Goal: Transaction & Acquisition: Purchase product/service

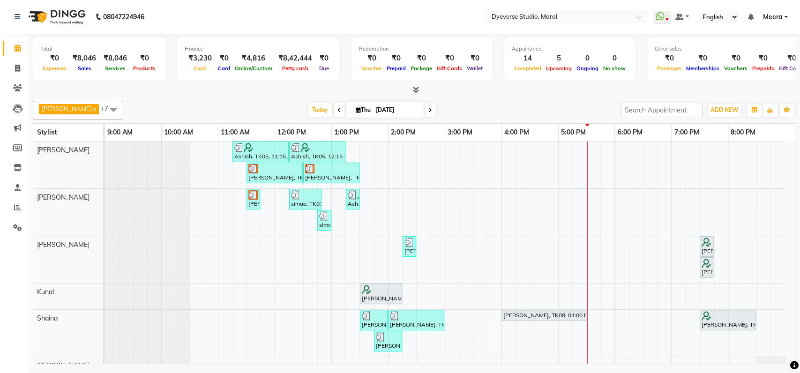
scroll to position [37, 0]
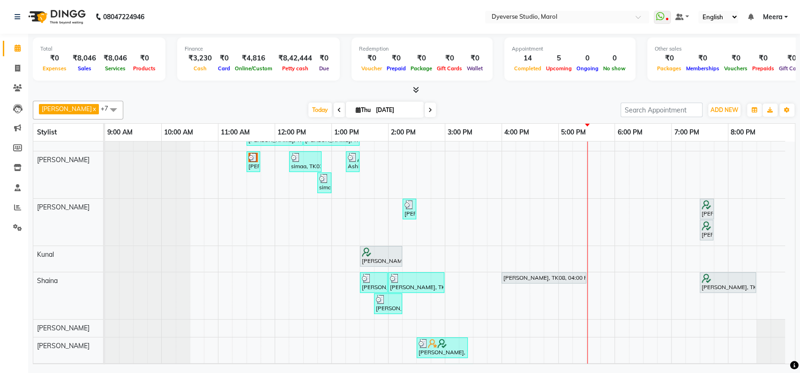
click at [334, 105] on span at bounding box center [339, 110] width 11 height 15
type input "[DATE]"
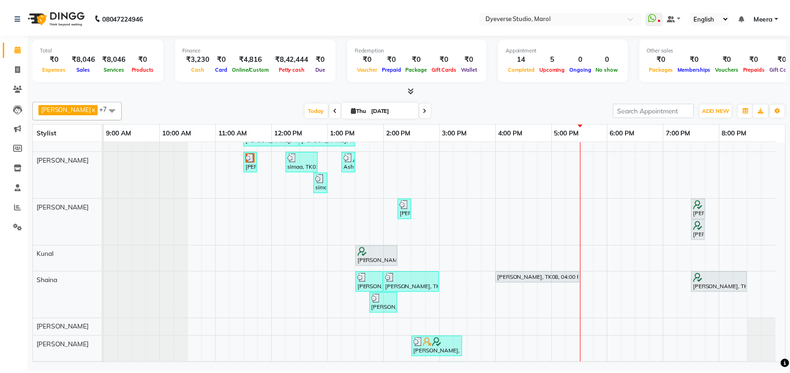
scroll to position [0, 0]
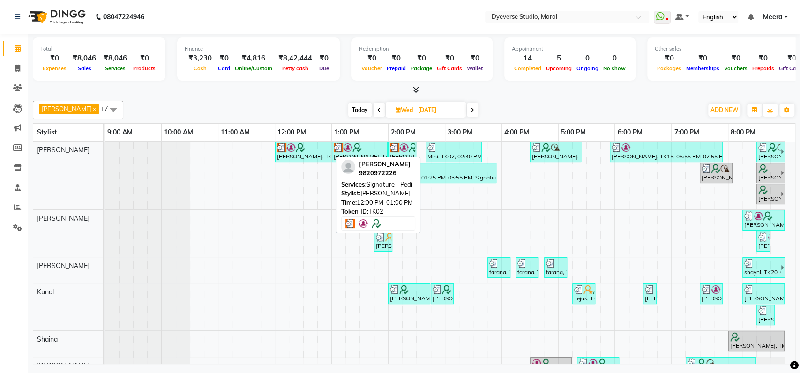
click at [300, 145] on img at bounding box center [300, 147] width 9 height 9
select select "3"
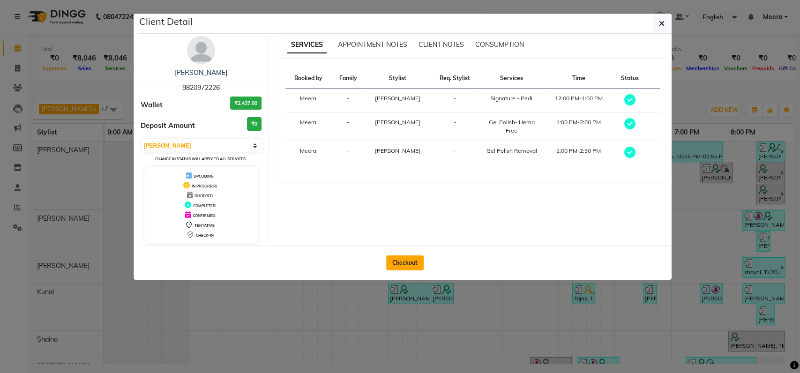
click at [401, 265] on button "Checkout" at bounding box center [404, 262] width 37 height 15
select select "6368"
select select "service"
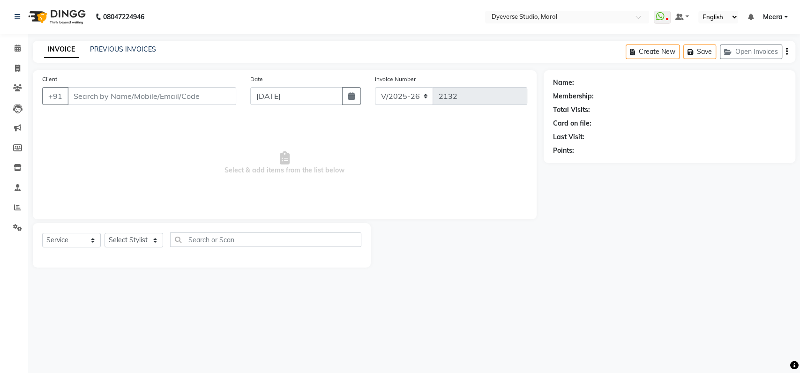
type input "9820972226"
type input "[DATE]"
select select "48246"
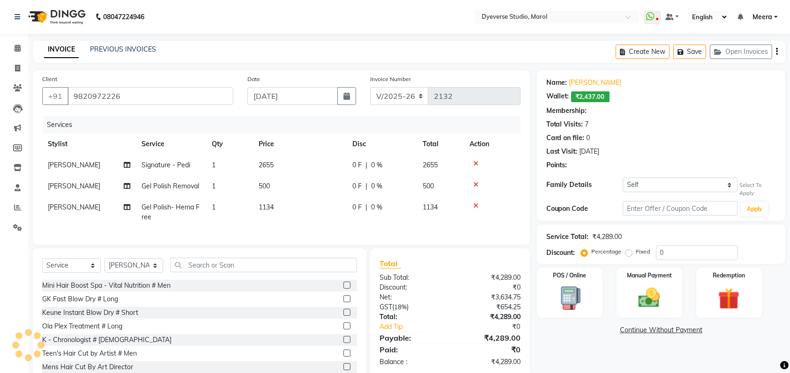
select select "2: Object"
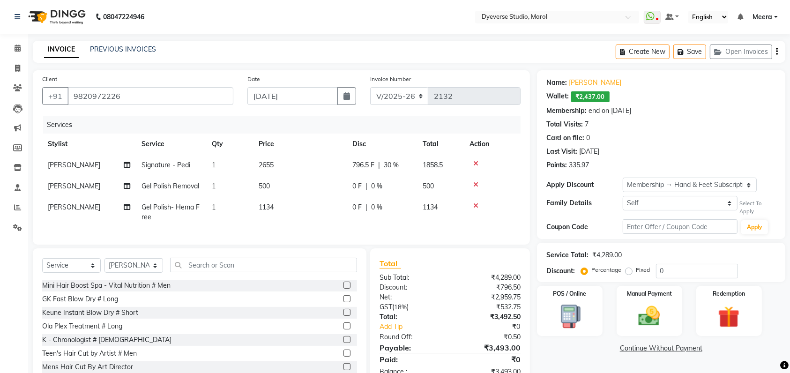
scroll to position [37, 0]
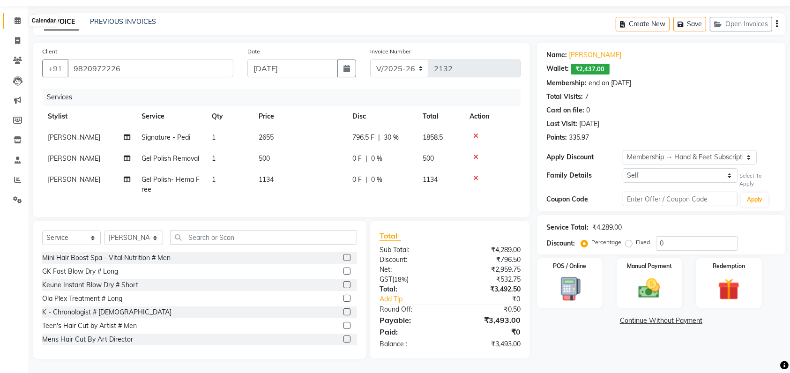
click at [17, 17] on icon at bounding box center [18, 20] width 6 height 7
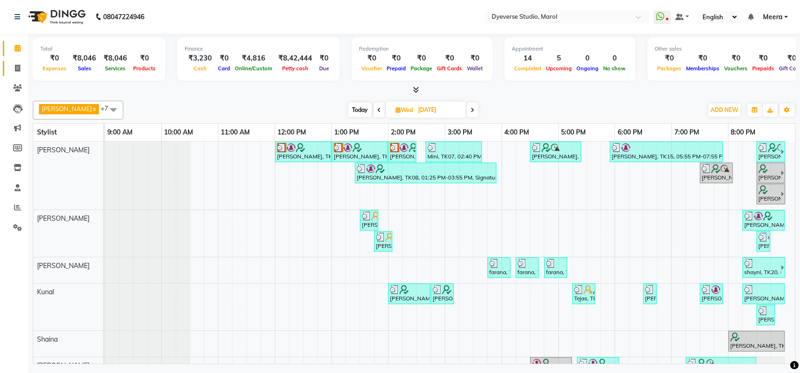
click at [18, 71] on icon at bounding box center [17, 68] width 5 height 7
select select "service"
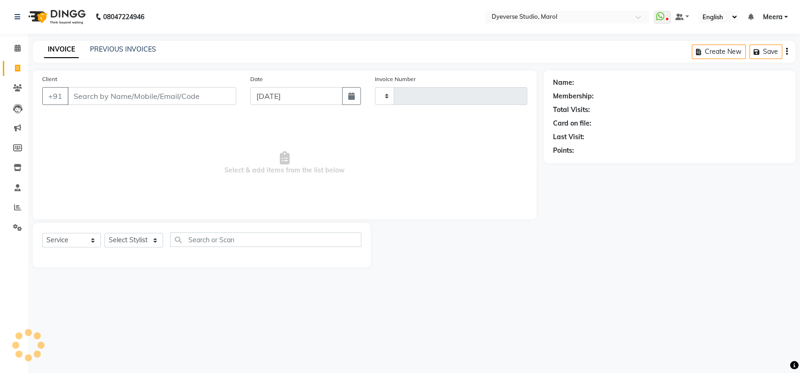
type input "2132"
select select "6368"
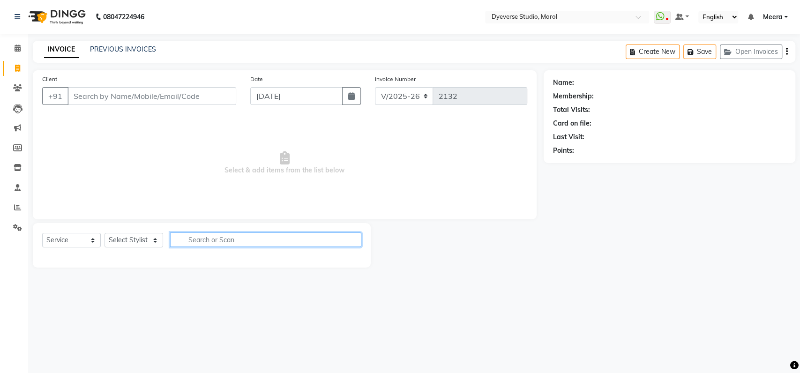
click at [194, 241] on input "text" at bounding box center [265, 239] width 191 height 15
click at [146, 233] on select "Select Stylist [PERSON_NAME] [PERSON_NAME] [PERSON_NAME] [PERSON_NAME] [PERSON_…" at bounding box center [133, 240] width 59 height 15
select select "48845"
click at [104, 233] on select "Select Stylist [PERSON_NAME] [PERSON_NAME] [PERSON_NAME] [PERSON_NAME] [PERSON_…" at bounding box center [133, 240] width 59 height 15
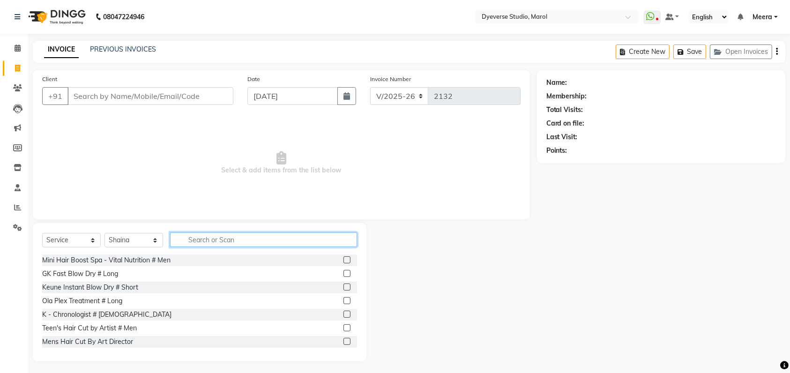
click at [197, 238] on input "text" at bounding box center [263, 239] width 187 height 15
type input "gel"
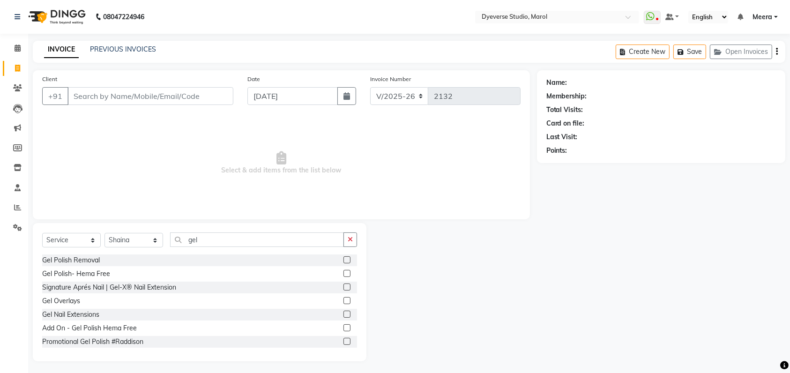
click at [343, 285] on label at bounding box center [346, 286] width 7 height 7
click at [343, 285] on input "checkbox" at bounding box center [346, 287] width 6 height 6
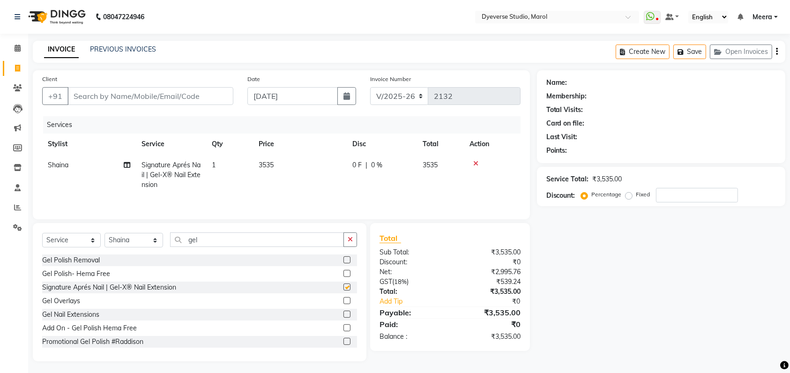
checkbox input "false"
click at [323, 241] on input "gel" at bounding box center [257, 239] width 174 height 15
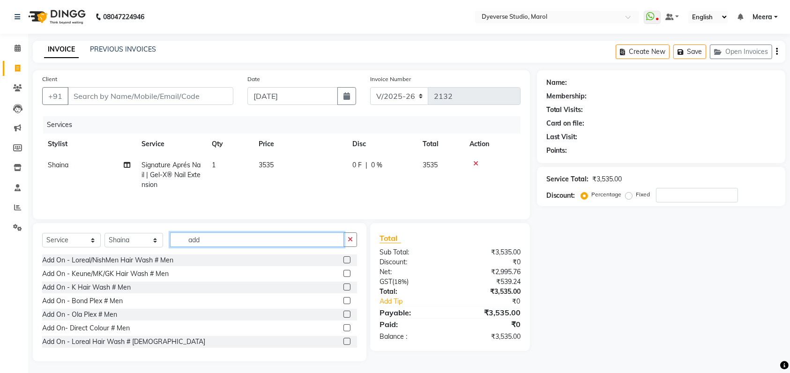
scroll to position [82, 0]
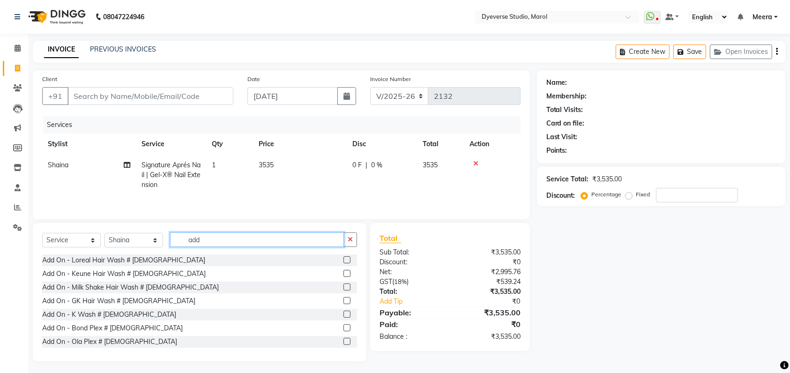
click at [276, 241] on input "add" at bounding box center [257, 239] width 174 height 15
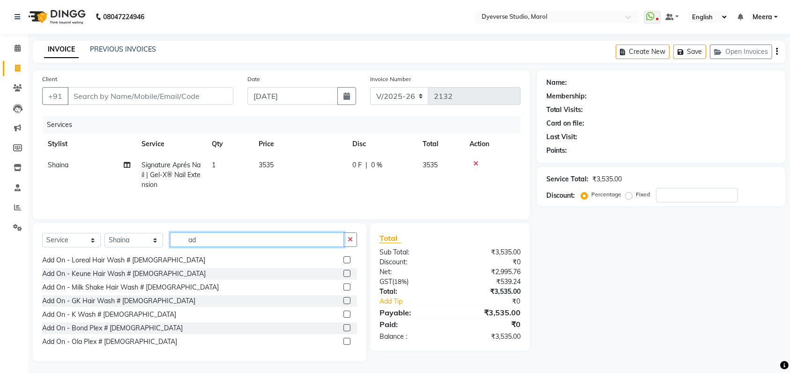
type input "a"
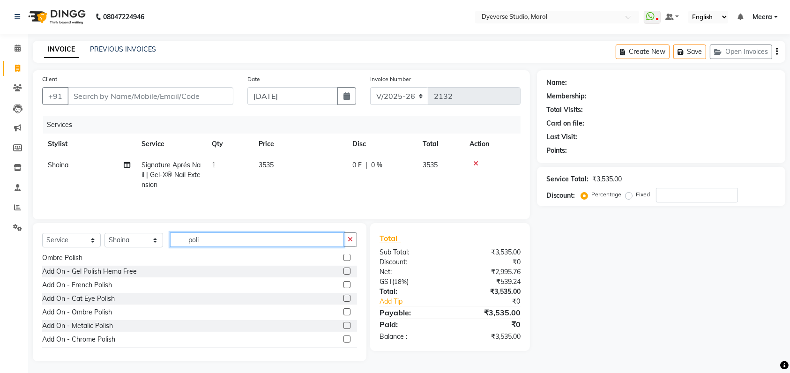
scroll to position [72, 0]
type input "poli"
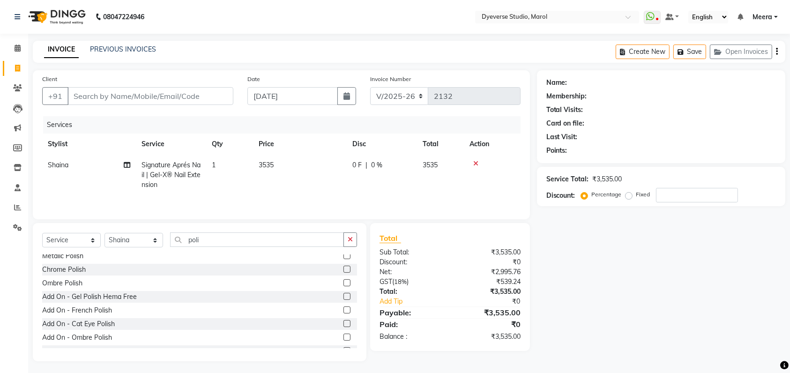
click at [343, 298] on label at bounding box center [346, 296] width 7 height 7
click at [343, 298] on input "checkbox" at bounding box center [346, 297] width 6 height 6
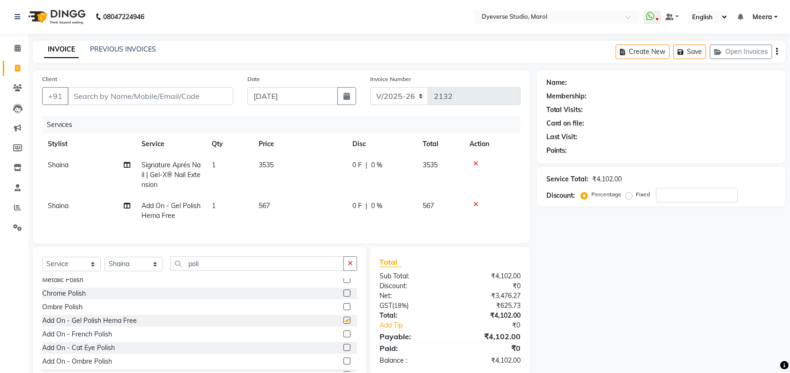
checkbox input "false"
click at [17, 47] on icon at bounding box center [18, 48] width 6 height 7
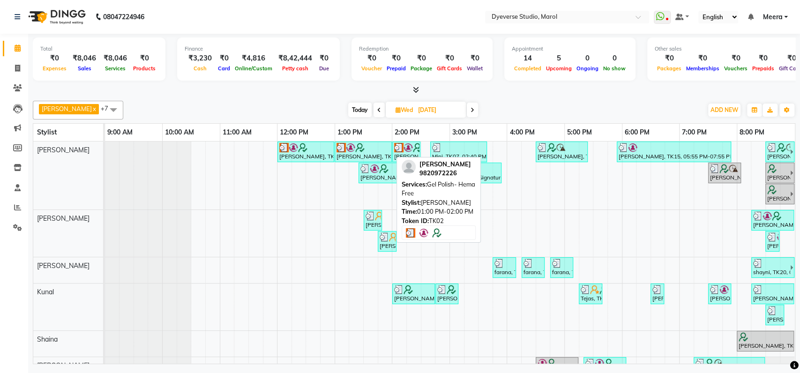
click at [345, 154] on div "[PERSON_NAME], TK02, 01:00 PM-02:00 PM, Gel Polish- Hema Free" at bounding box center [362, 152] width 55 height 18
select select "3"
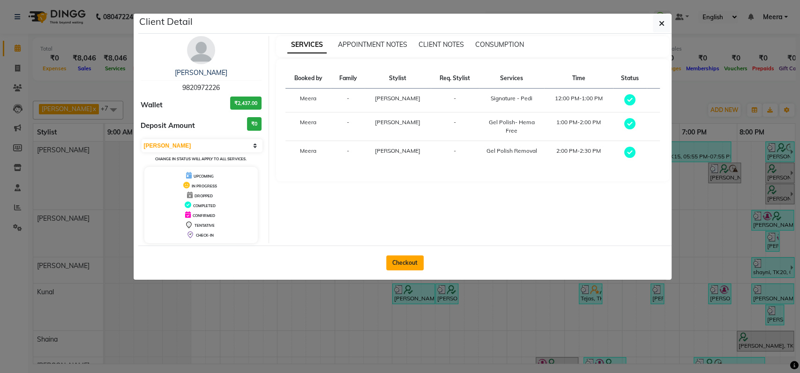
click at [396, 259] on button "Checkout" at bounding box center [404, 262] width 37 height 15
select select "6368"
select select "service"
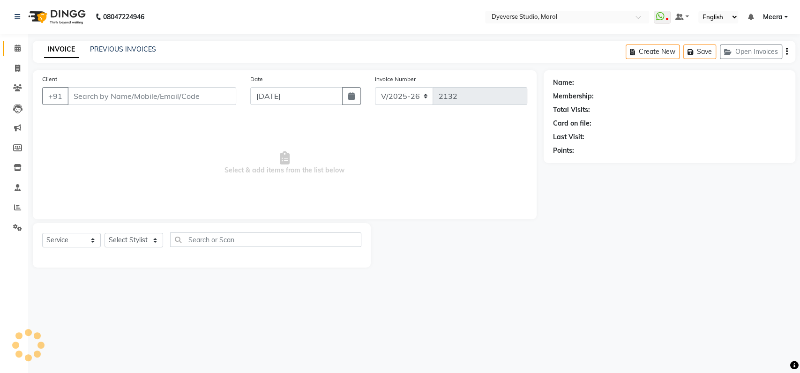
type input "9820972226"
type input "[DATE]"
select select "48246"
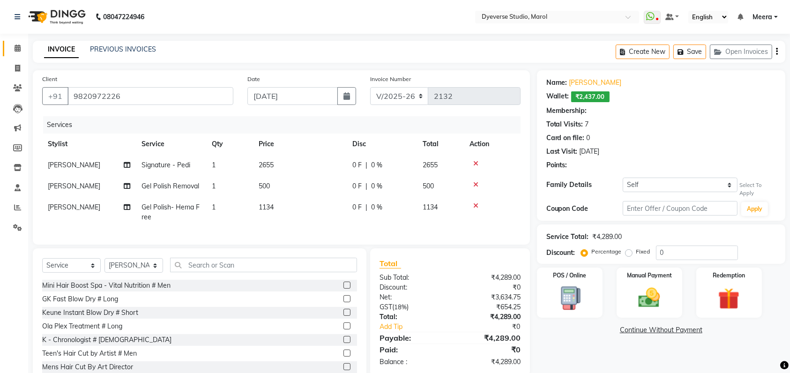
select select "2: Object"
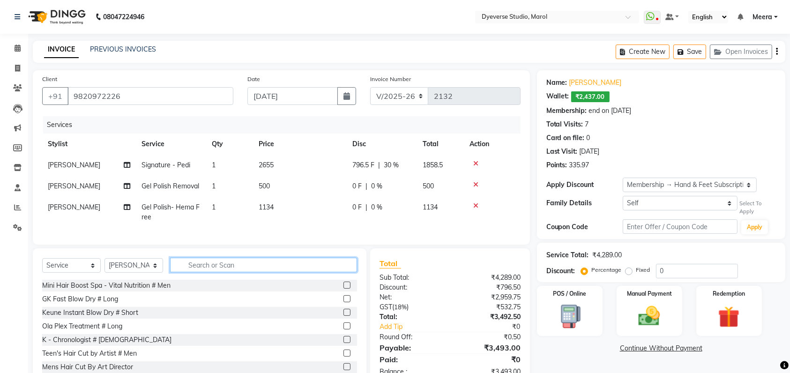
click at [259, 272] on input "text" at bounding box center [263, 265] width 187 height 15
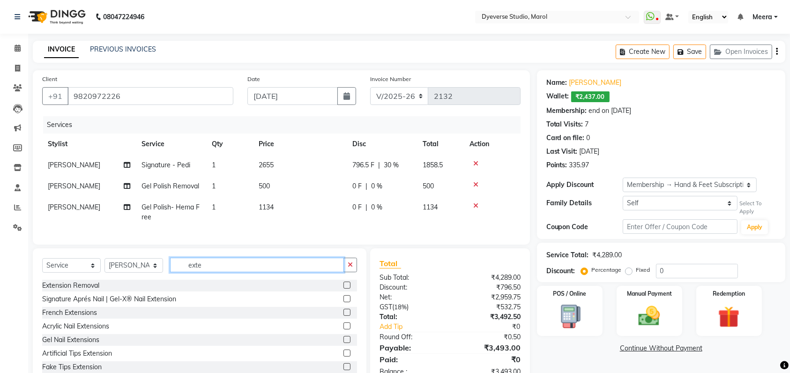
type input "exte"
click at [343, 289] on label at bounding box center [346, 285] width 7 height 7
click at [343, 289] on input "checkbox" at bounding box center [346, 286] width 6 height 6
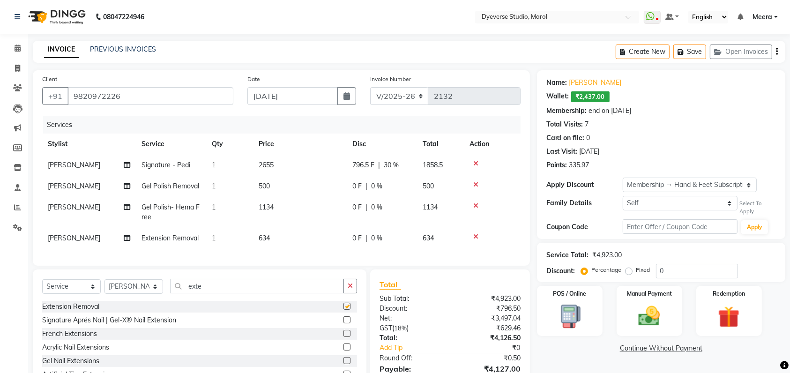
checkbox input "false"
click at [476, 238] on icon at bounding box center [475, 236] width 5 height 7
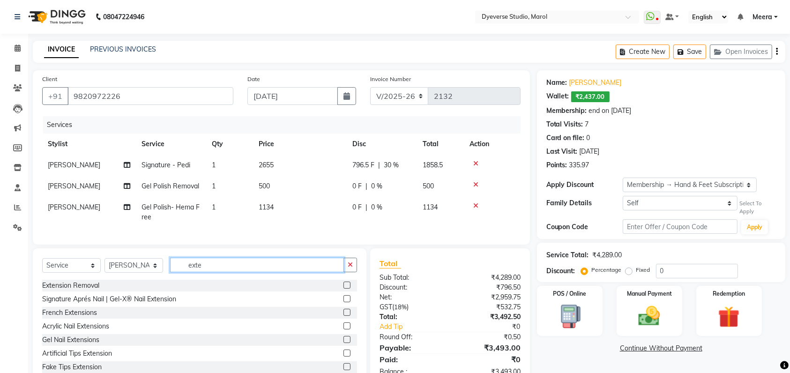
click at [265, 272] on input "exte" at bounding box center [257, 265] width 174 height 15
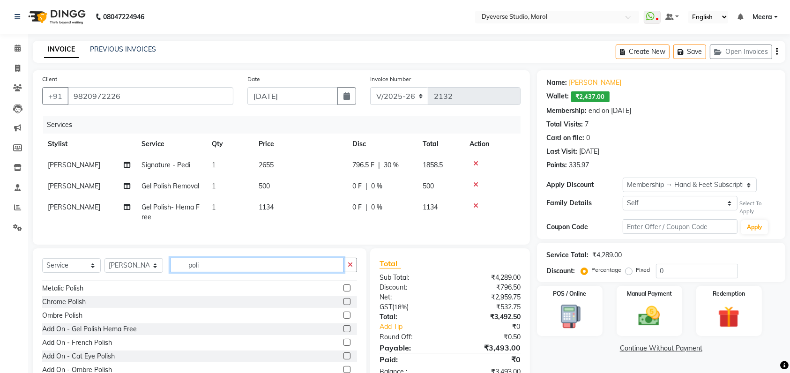
scroll to position [82, 0]
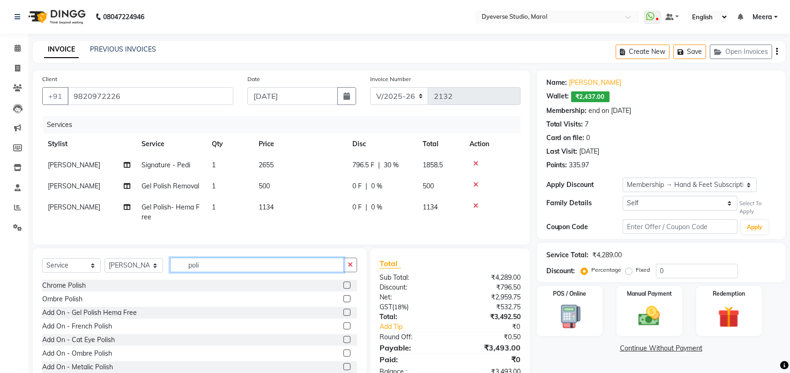
type input "poli"
click at [343, 316] on label at bounding box center [346, 312] width 7 height 7
click at [343, 316] on input "checkbox" at bounding box center [346, 313] width 6 height 6
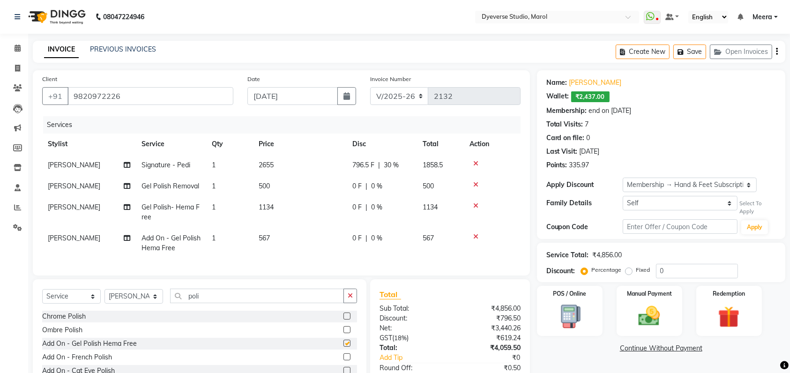
checkbox input "false"
click at [475, 234] on icon at bounding box center [475, 236] width 5 height 7
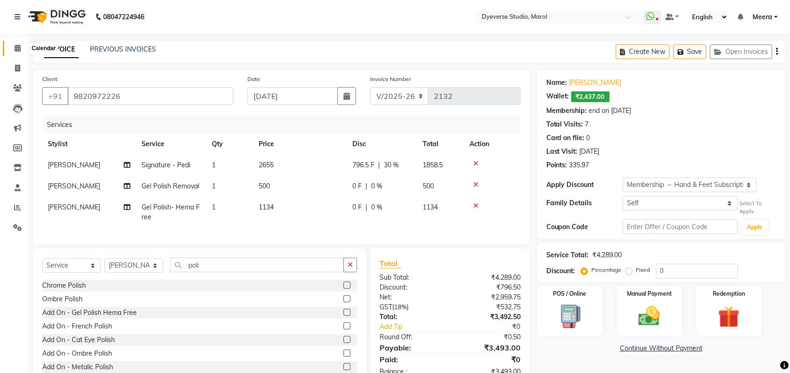
click at [17, 47] on icon at bounding box center [18, 48] width 6 height 7
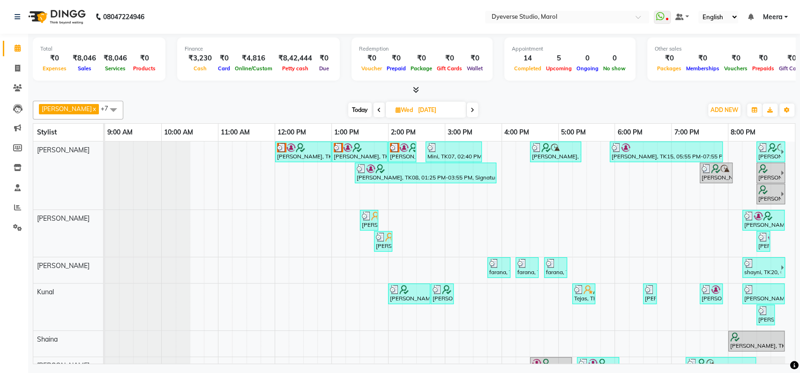
click at [399, 112] on span "Wed" at bounding box center [404, 109] width 22 height 7
select select "9"
select select "2025"
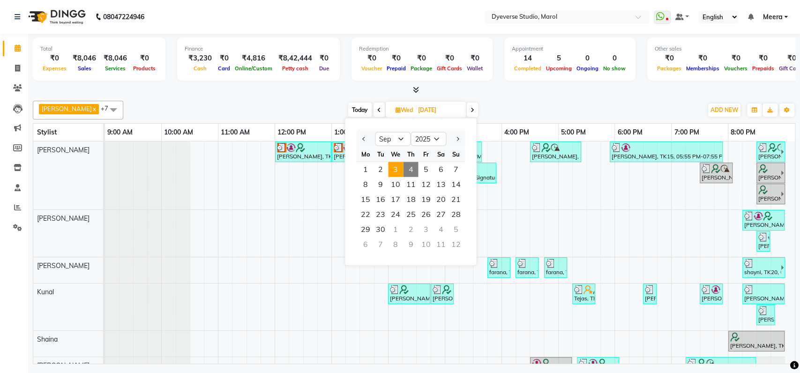
click at [413, 172] on span "4" at bounding box center [410, 169] width 15 height 15
type input "[DATE]"
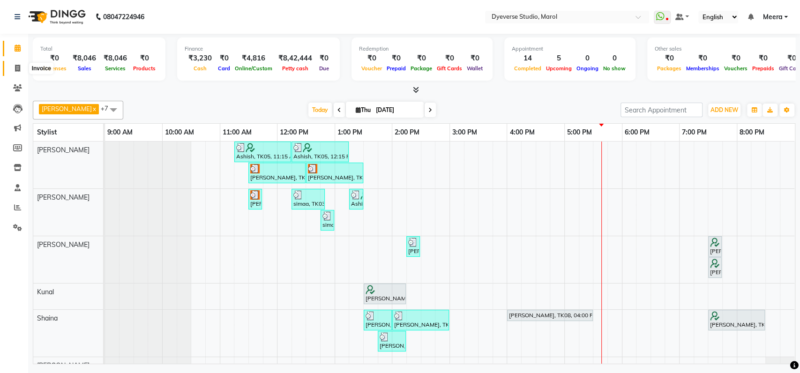
click at [16, 66] on icon at bounding box center [17, 68] width 5 height 7
select select "service"
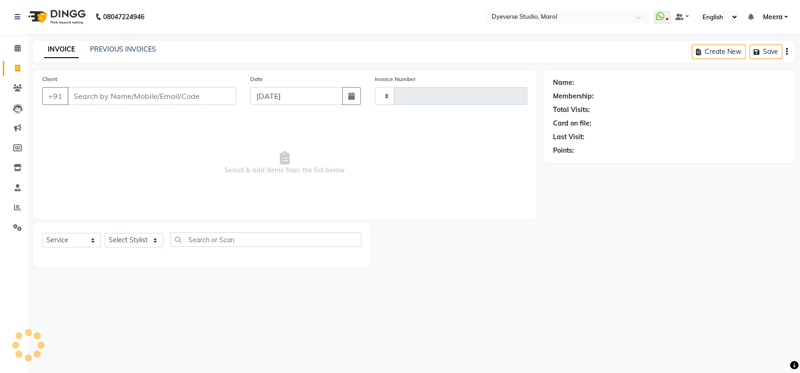
type input "2132"
select select "6368"
click at [216, 102] on input "Client" at bounding box center [151, 96] width 169 height 18
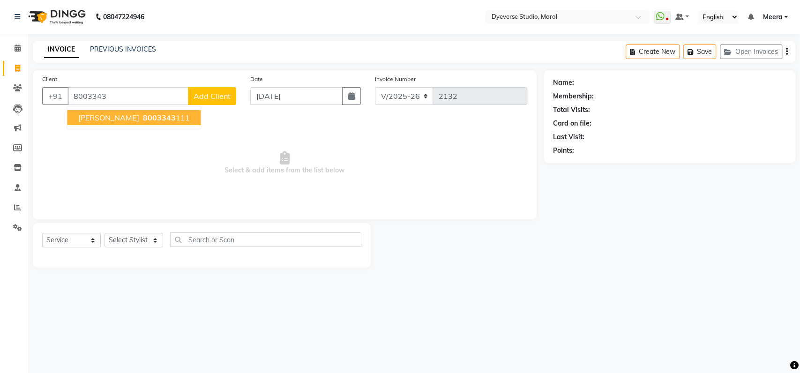
click at [149, 121] on ngb-highlight "8003343 111" at bounding box center [165, 117] width 49 height 9
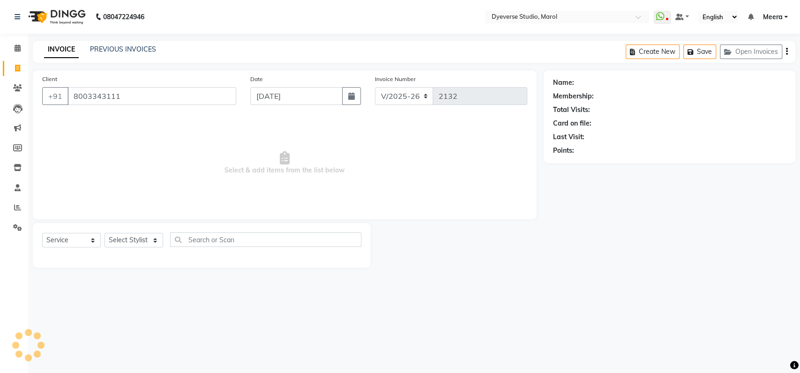
type input "8003343111"
select select "1: Object"
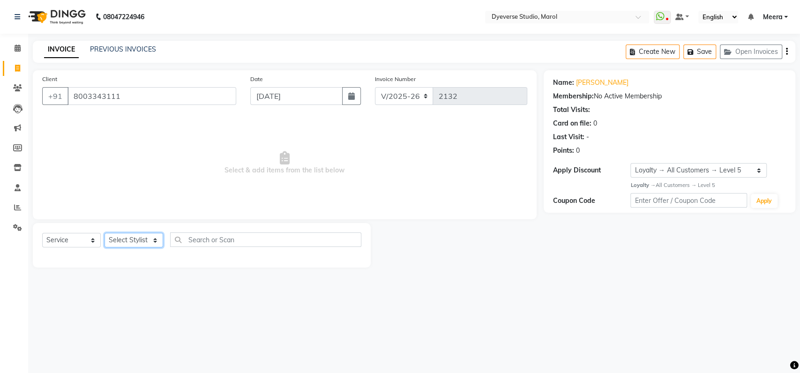
click at [152, 241] on select "Select Stylist [PERSON_NAME] [PERSON_NAME] [PERSON_NAME] [PERSON_NAME] [PERSON_…" at bounding box center [133, 240] width 59 height 15
click at [27, 137] on div "Client [PHONE_NUMBER] Date [DATE] Invoice Number V/2025 V/[PHONE_NUMBER] Select…" at bounding box center [285, 168] width 518 height 197
click at [136, 244] on select "Select Stylist [PERSON_NAME] [PERSON_NAME] [PERSON_NAME] [PERSON_NAME] [PERSON_…" at bounding box center [133, 240] width 59 height 15
select select "90834"
click at [104, 233] on select "Select Stylist [PERSON_NAME] [PERSON_NAME] [PERSON_NAME] [PERSON_NAME] [PERSON_…" at bounding box center [133, 240] width 59 height 15
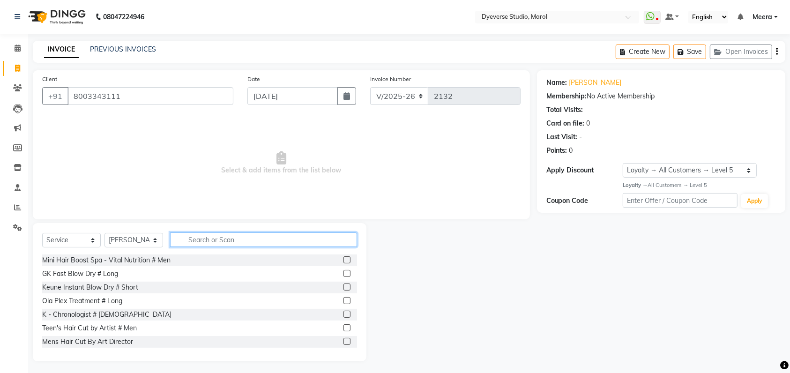
click at [238, 238] on input "text" at bounding box center [263, 239] width 187 height 15
type input "i"
type input "spa"
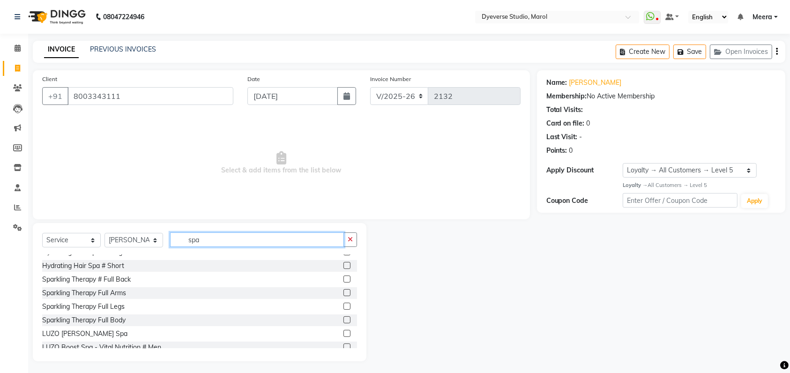
scroll to position [400, 0]
click at [231, 235] on input "spa" at bounding box center [257, 239] width 174 height 15
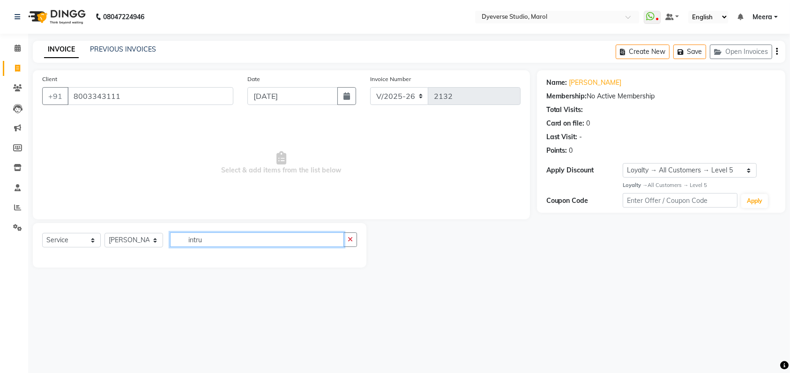
scroll to position [0, 0]
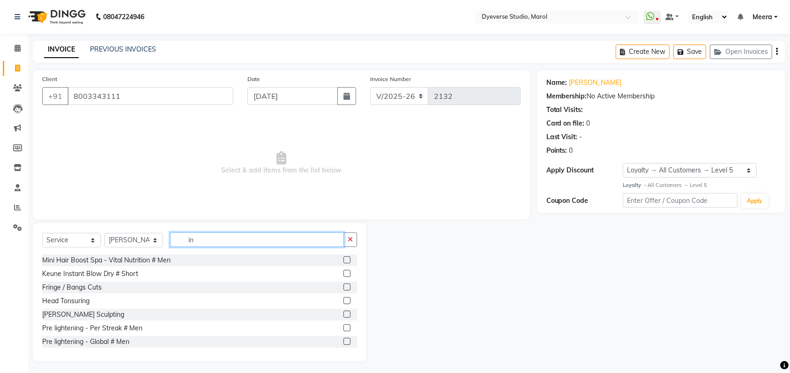
type input "i"
type input "nour"
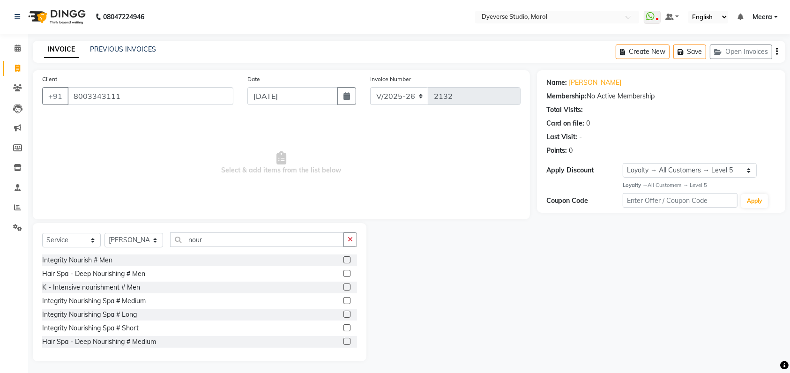
click at [343, 299] on label at bounding box center [346, 300] width 7 height 7
click at [343, 299] on input "checkbox" at bounding box center [346, 301] width 6 height 6
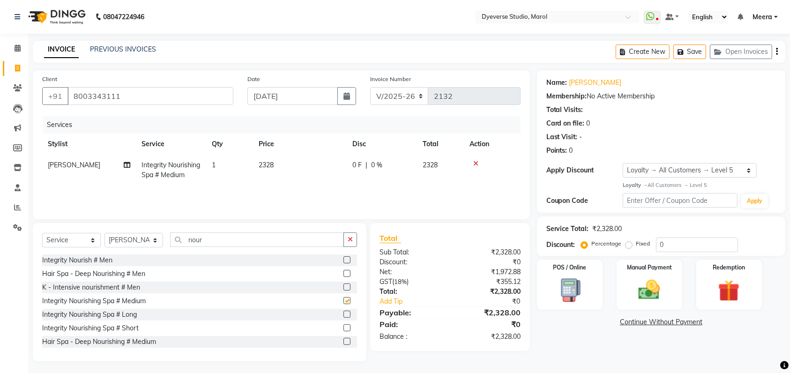
checkbox input "false"
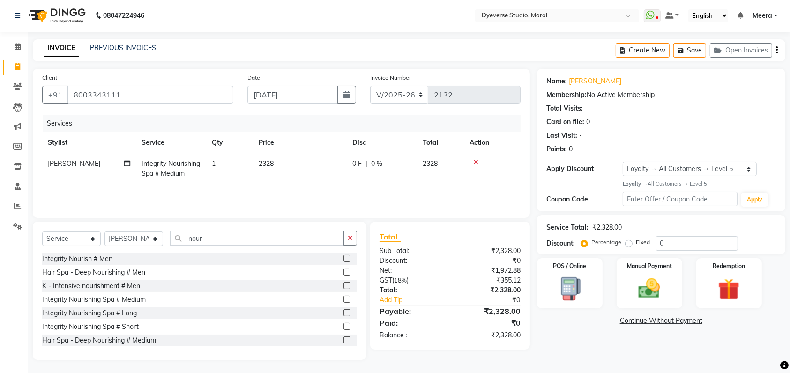
scroll to position [2, 0]
click at [638, 292] on img at bounding box center [649, 288] width 37 height 26
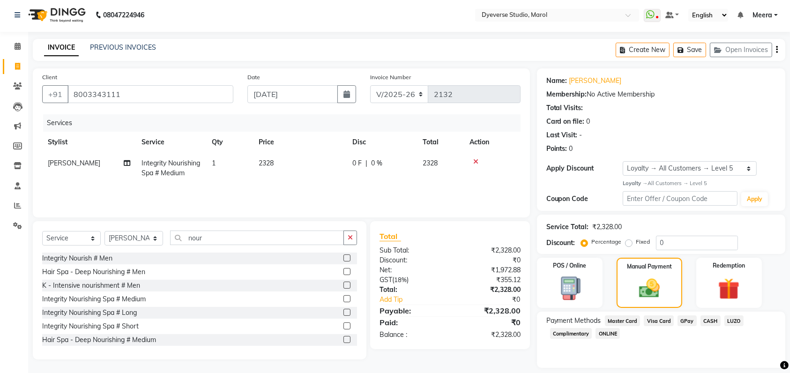
click at [678, 321] on span "GPay" at bounding box center [686, 320] width 19 height 11
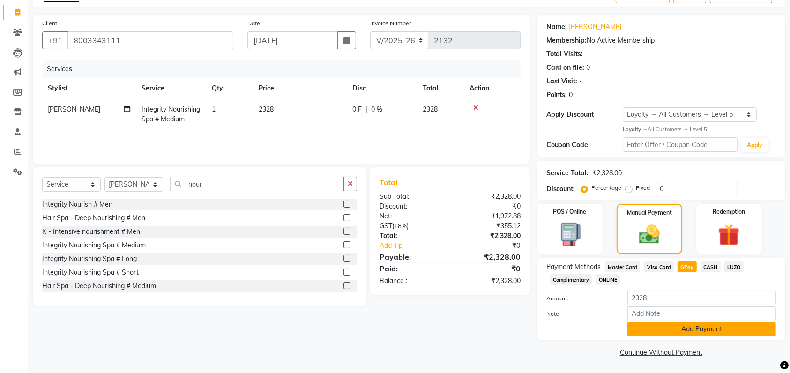
click at [678, 334] on button "Add Payment" at bounding box center [701, 329] width 149 height 15
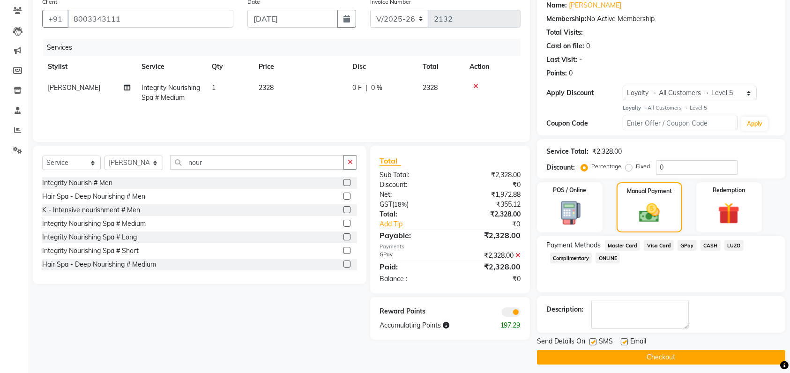
scroll to position [78, 0]
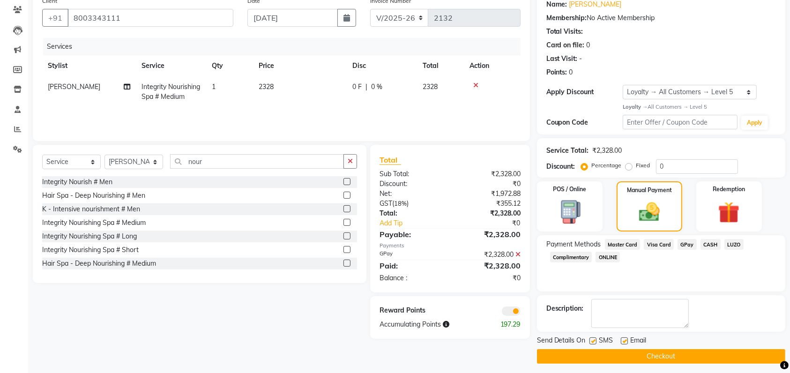
click at [720, 353] on button "Checkout" at bounding box center [661, 356] width 248 height 15
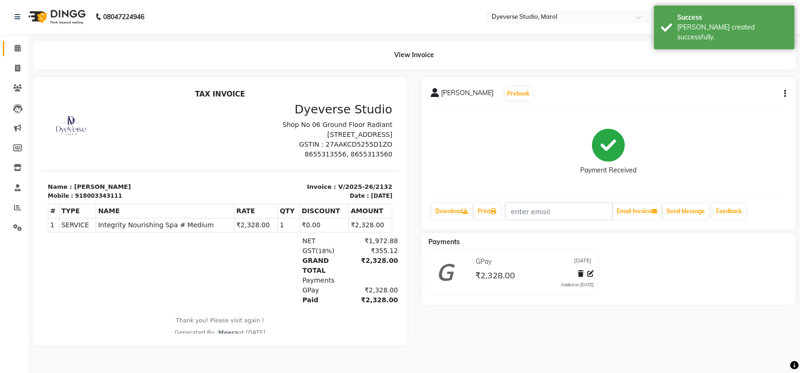
click at [18, 46] on icon at bounding box center [18, 48] width 6 height 7
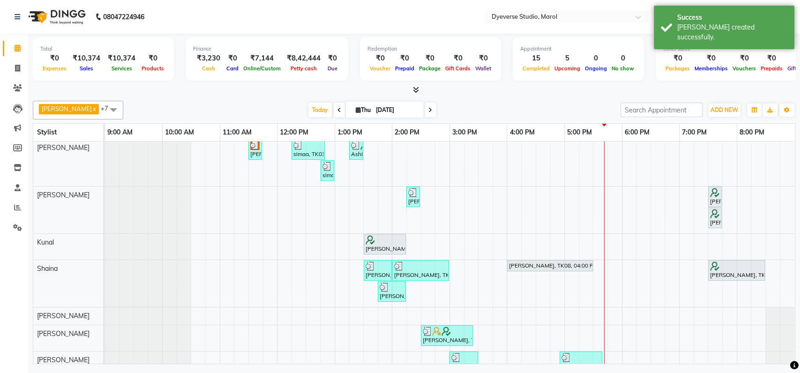
scroll to position [63, 0]
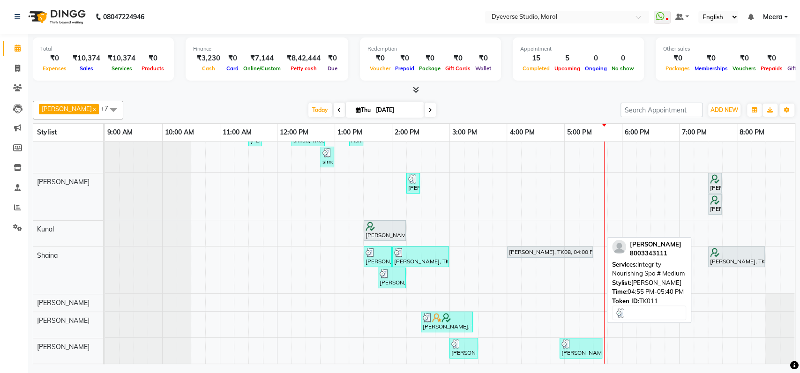
click at [588, 339] on div at bounding box center [580, 343] width 39 height 9
select select "3"
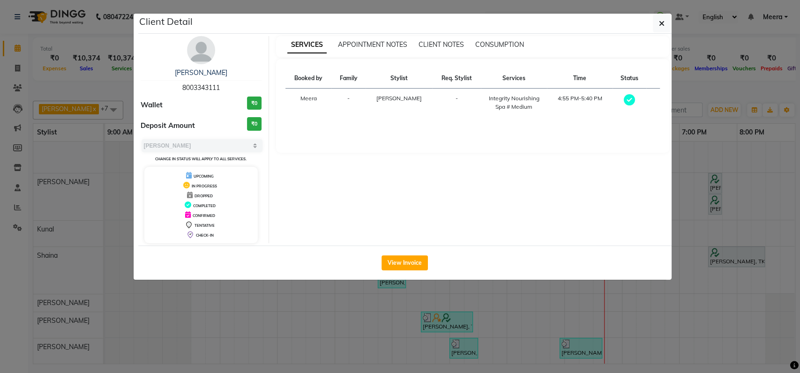
click at [583, 2] on ngb-modal-window "Client Detail angelina 8003343111 Wallet ₹0 Deposit Amount ₹0 Select MARK DONE …" at bounding box center [400, 186] width 800 height 373
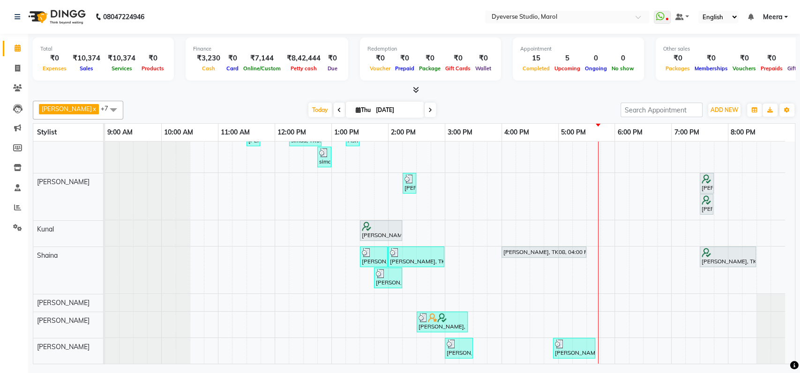
scroll to position [72, 0]
click at [337, 107] on icon at bounding box center [339, 110] width 4 height 6
type input "[DATE]"
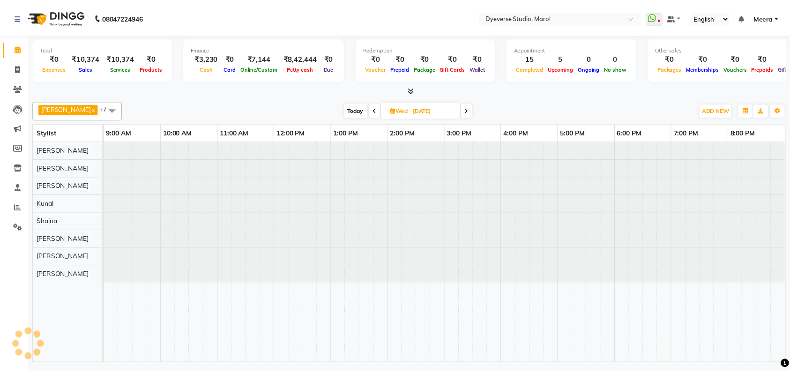
scroll to position [0, 0]
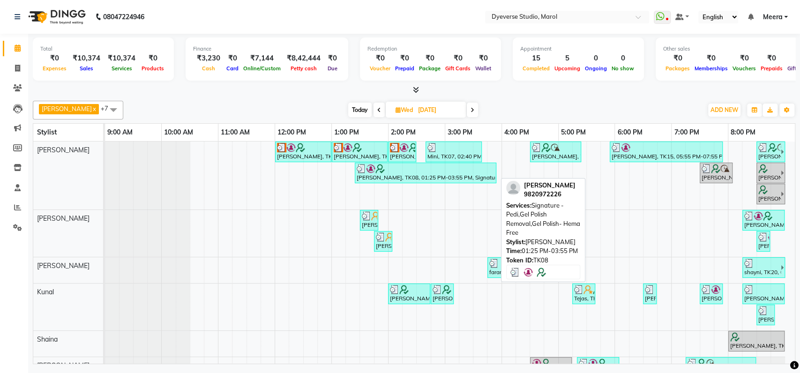
click at [387, 171] on div at bounding box center [426, 168] width 138 height 9
select select "3"
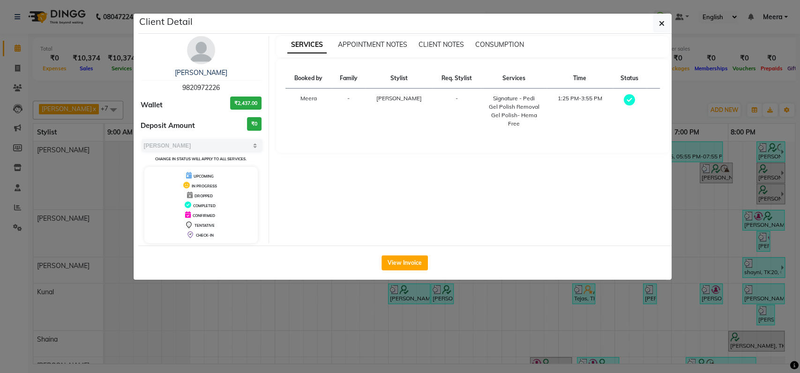
click at [0, 17] on ngb-modal-window "Client Detail [PERSON_NAME] 9820972226 Wallet ₹2,437.00 Deposit Amount ₹0 Selec…" at bounding box center [400, 186] width 800 height 373
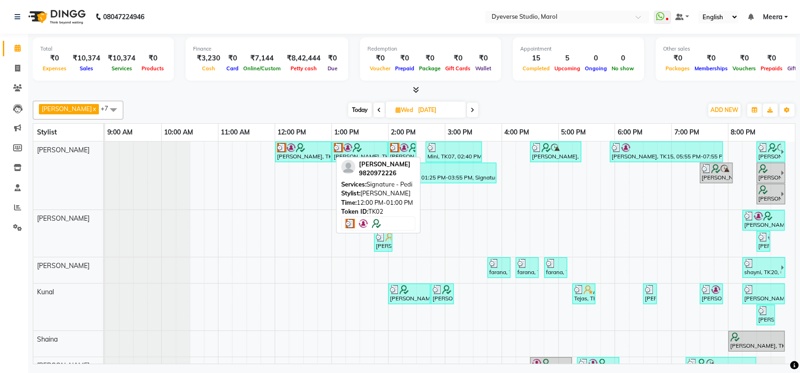
click at [298, 152] on div "[PERSON_NAME], TK02, 12:00 PM-01:00 PM, Signature - Pedi" at bounding box center [303, 152] width 54 height 18
select select "3"
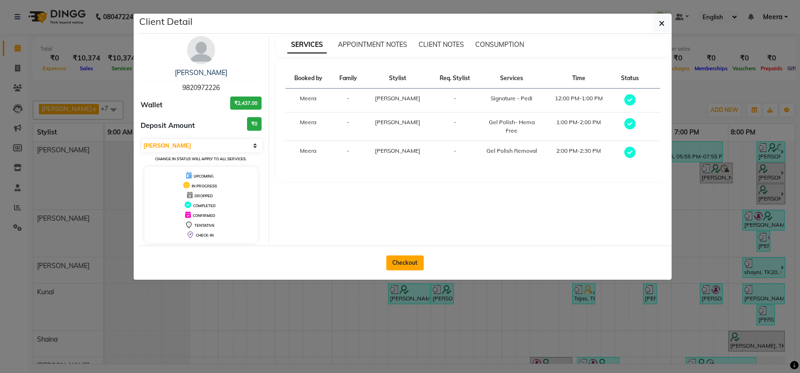
click at [416, 261] on button "Checkout" at bounding box center [404, 262] width 37 height 15
select select "service"
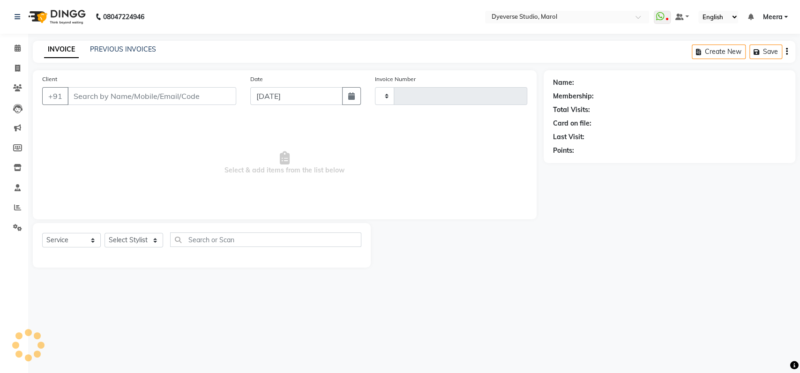
type input "2133"
select select "6368"
type input "9820972226"
type input "[DATE]"
select select "48246"
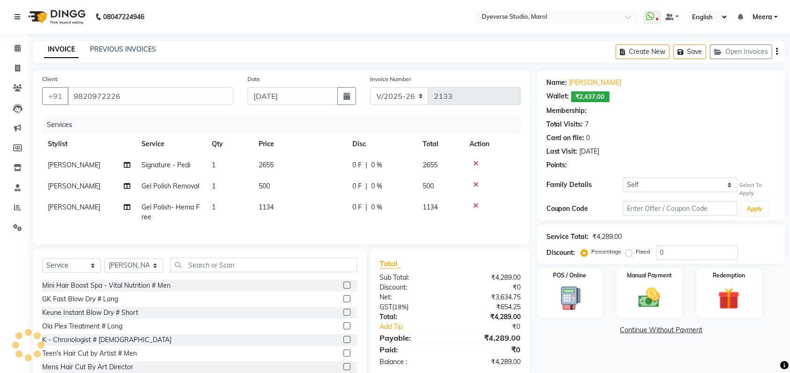
select select "2: Object"
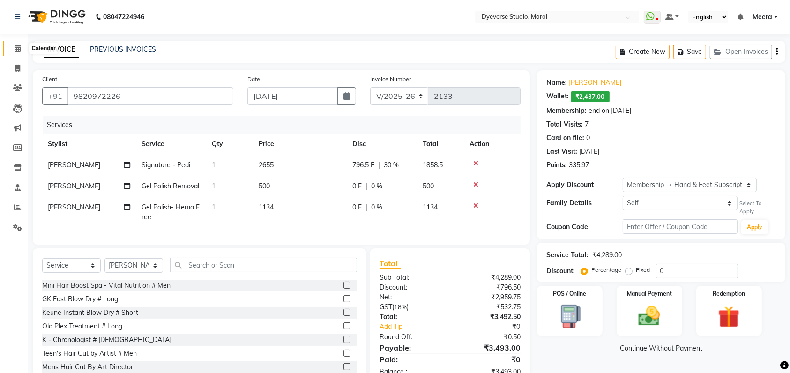
click at [15, 45] on icon at bounding box center [18, 48] width 6 height 7
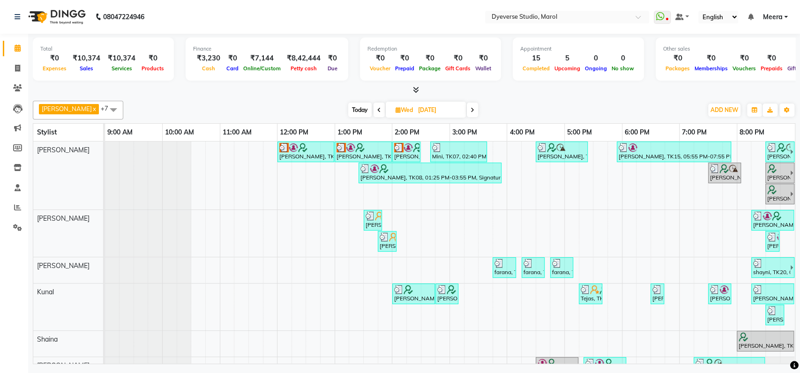
click at [404, 106] on span "Wed" at bounding box center [404, 109] width 22 height 7
select select "9"
select select "2025"
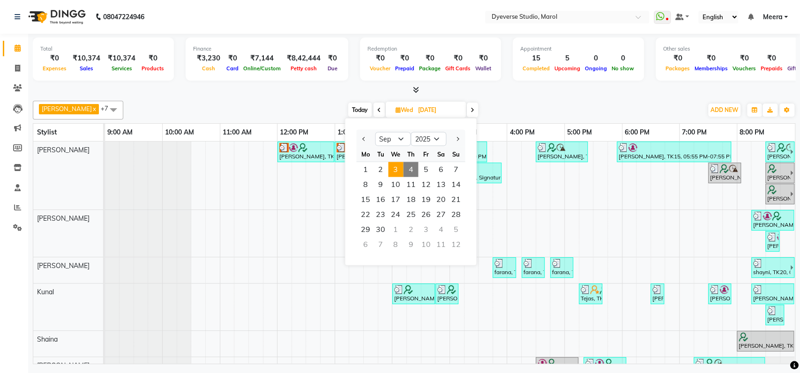
click at [413, 165] on span "4" at bounding box center [410, 169] width 15 height 15
type input "[DATE]"
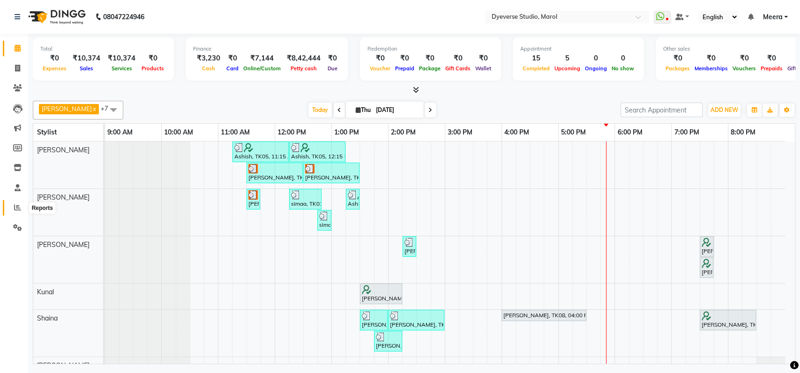
click at [22, 207] on span at bounding box center [17, 207] width 16 height 11
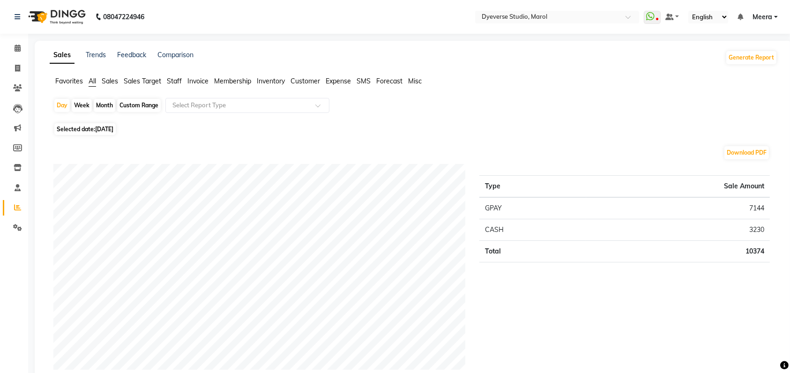
click at [105, 106] on div "Month" at bounding box center [105, 105] width 22 height 13
select select "9"
select select "2025"
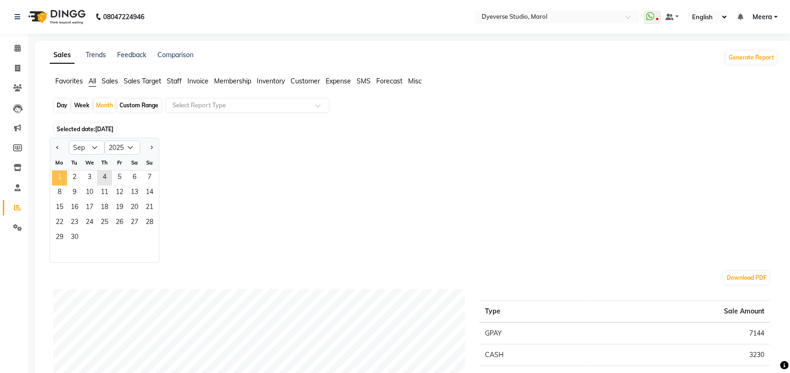
click at [64, 171] on span "1" at bounding box center [59, 178] width 15 height 15
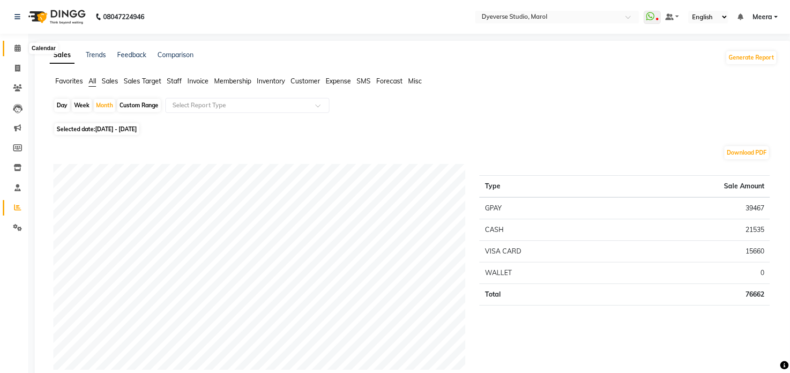
click at [19, 48] on icon at bounding box center [18, 48] width 6 height 7
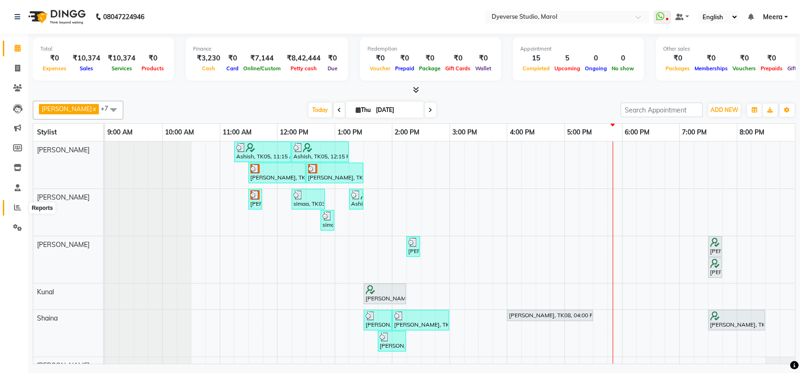
click at [12, 212] on span at bounding box center [17, 207] width 16 height 11
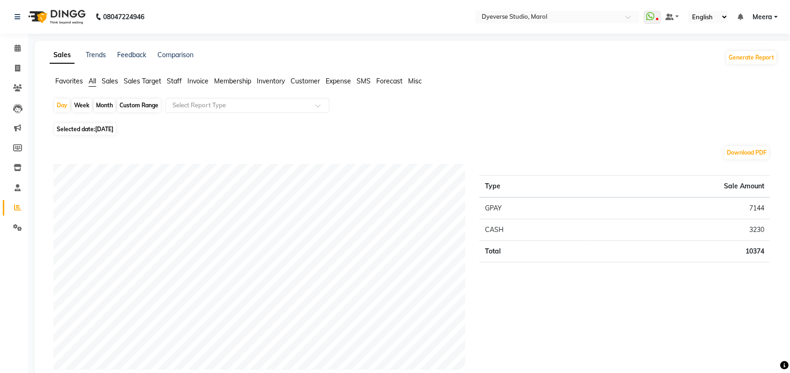
click at [101, 106] on div "Month" at bounding box center [105, 105] width 22 height 13
select select "9"
select select "2025"
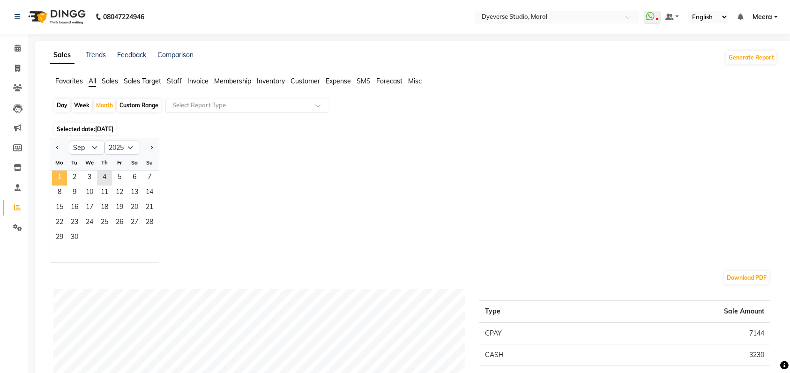
click at [61, 171] on span "1" at bounding box center [59, 178] width 15 height 15
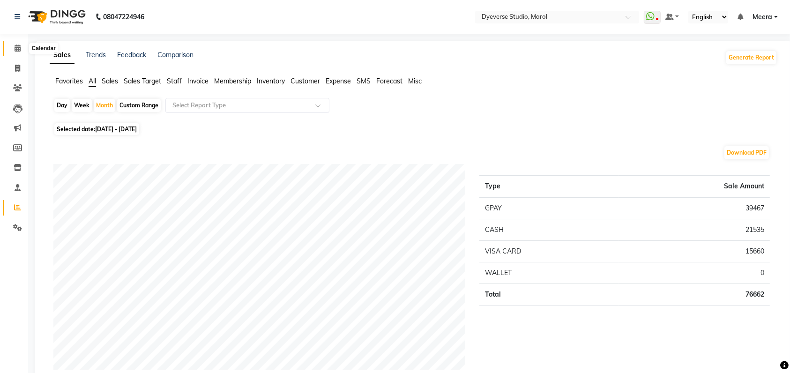
click at [19, 47] on icon at bounding box center [18, 48] width 6 height 7
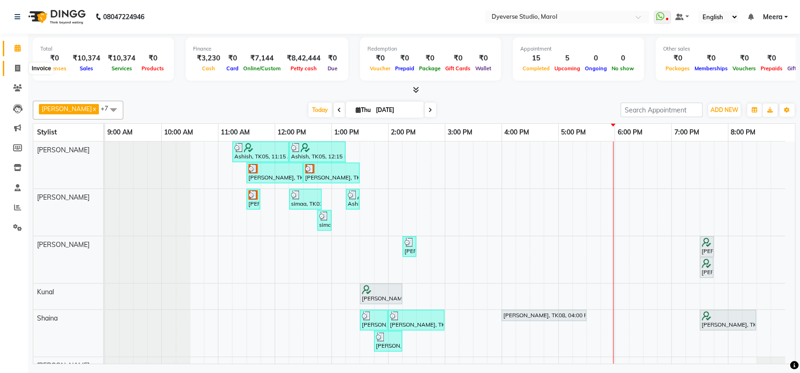
click at [15, 68] on icon at bounding box center [17, 68] width 5 height 7
select select "6368"
select select "service"
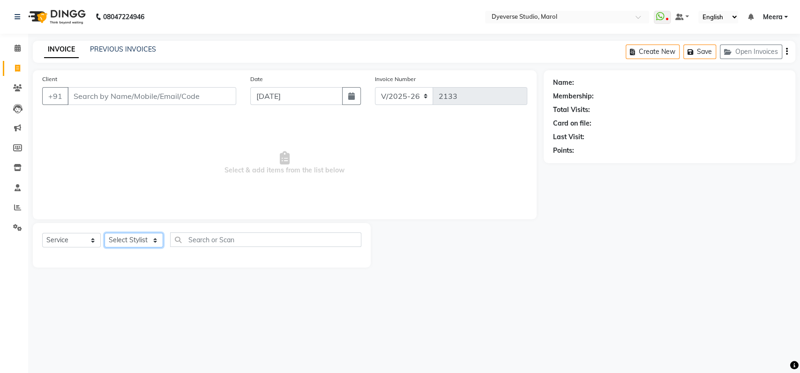
click at [152, 237] on select "Select Stylist [PERSON_NAME] [PERSON_NAME] [PERSON_NAME] [PERSON_NAME] [PERSON_…" at bounding box center [133, 240] width 59 height 15
select select "48845"
click at [104, 233] on select "Select Stylist [PERSON_NAME] [PERSON_NAME] [PERSON_NAME] [PERSON_NAME] [PERSON_…" at bounding box center [133, 240] width 59 height 15
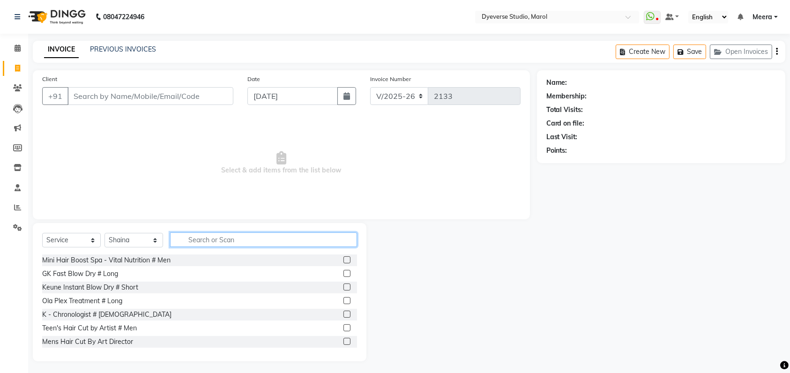
click at [200, 243] on input "text" at bounding box center [263, 239] width 187 height 15
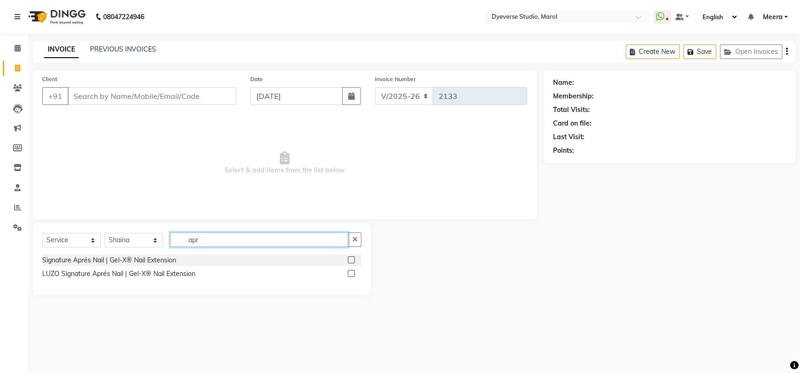
type input "apr"
click at [351, 260] on label at bounding box center [351, 259] width 7 height 7
click at [351, 260] on input "checkbox" at bounding box center [351, 260] width 6 height 6
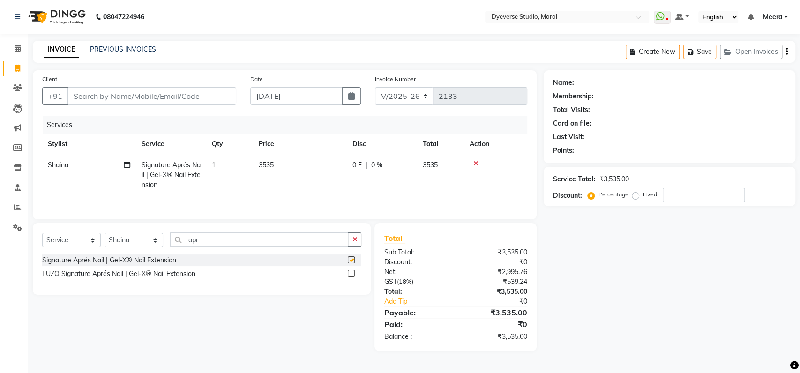
checkbox input "false"
click at [475, 163] on icon at bounding box center [475, 163] width 5 height 7
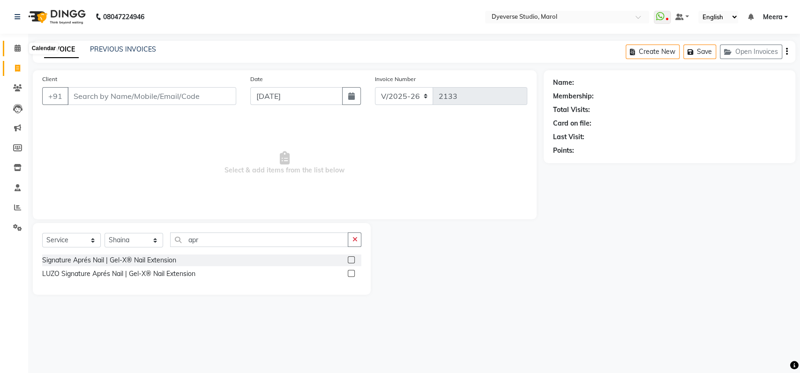
click at [15, 50] on icon at bounding box center [18, 48] width 6 height 7
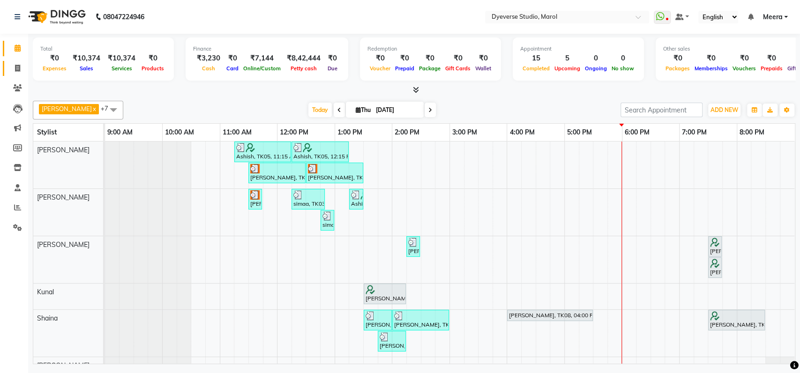
click at [15, 71] on icon at bounding box center [17, 68] width 5 height 7
select select "6368"
select select "service"
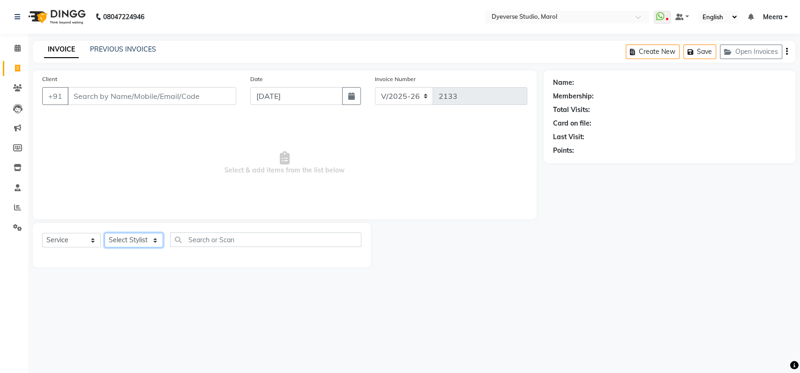
drag, startPoint x: 153, startPoint y: 238, endPoint x: 140, endPoint y: 144, distance: 94.6
click at [140, 144] on div "Client +91 Date [DATE] Invoice Number V/2025 V/[PHONE_NUMBER] Select & add item…" at bounding box center [285, 168] width 518 height 197
select select "48845"
click at [104, 233] on select "Select Stylist [PERSON_NAME] [PERSON_NAME] [PERSON_NAME] [PERSON_NAME] [PERSON_…" at bounding box center [133, 240] width 59 height 15
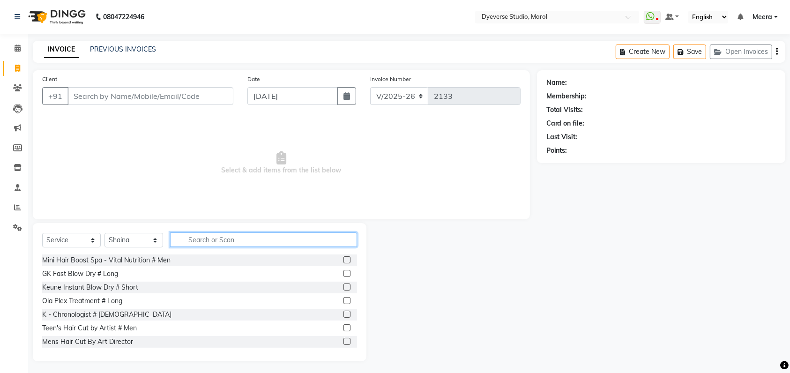
click at [216, 238] on input "text" at bounding box center [263, 239] width 187 height 15
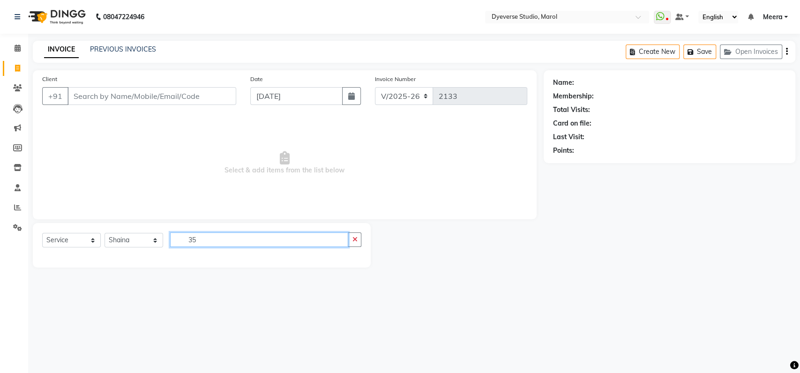
type input "3"
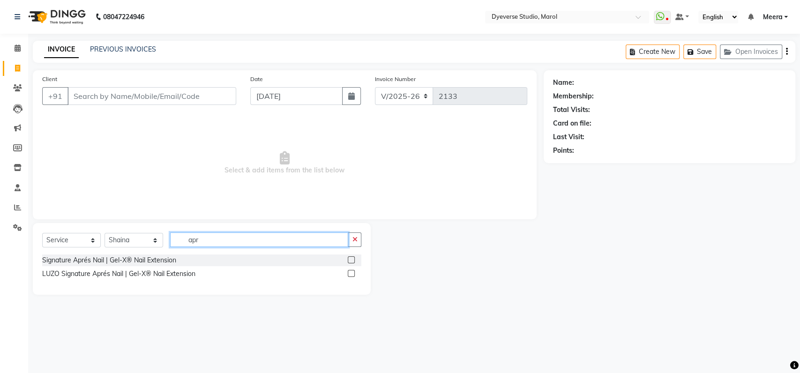
type input "apr"
click at [350, 258] on label at bounding box center [351, 259] width 7 height 7
click at [350, 258] on input "checkbox" at bounding box center [351, 260] width 6 height 6
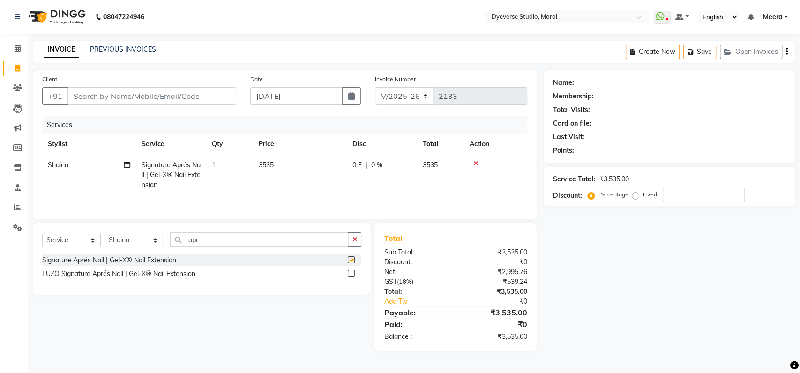
checkbox input "false"
click at [16, 46] on icon at bounding box center [18, 48] width 6 height 7
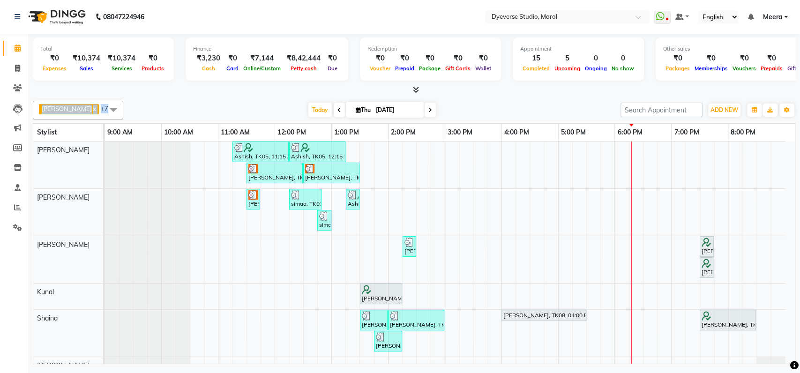
click at [202, 95] on div "Total ₹0 Expenses ₹10,374 Sales ₹10,374 Services ₹0 Products Finance ₹3,230 Cas…" at bounding box center [414, 200] width 772 height 333
click at [17, 67] on icon at bounding box center [17, 68] width 5 height 7
select select "service"
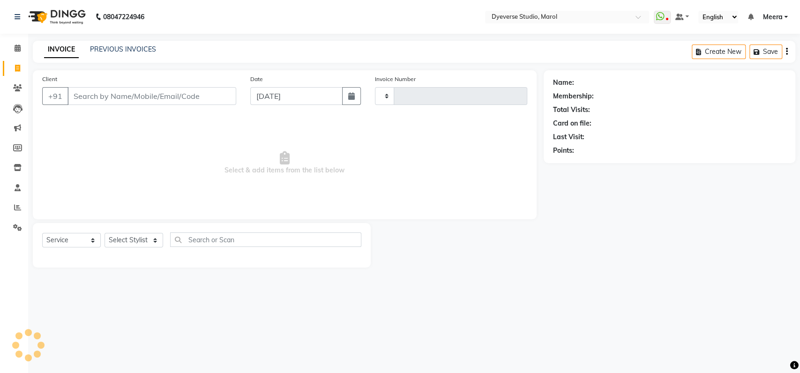
type input "2133"
select select "6368"
click at [18, 52] on icon at bounding box center [18, 48] width 6 height 7
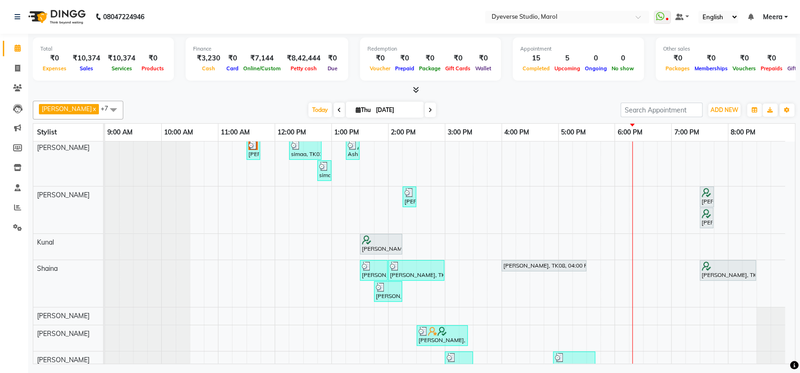
scroll to position [72, 0]
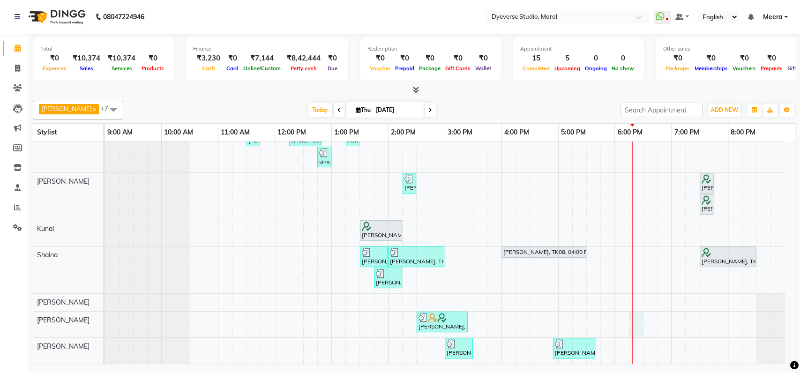
click at [643, 313] on td at bounding box center [650, 220] width 14 height 285
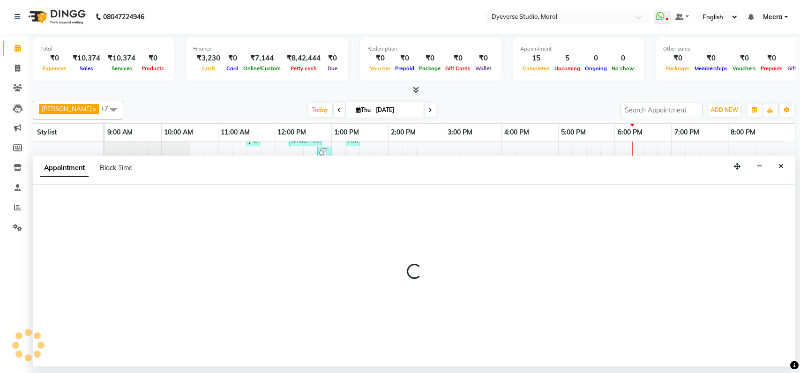
select select "68355"
select select "1095"
select select "tentative"
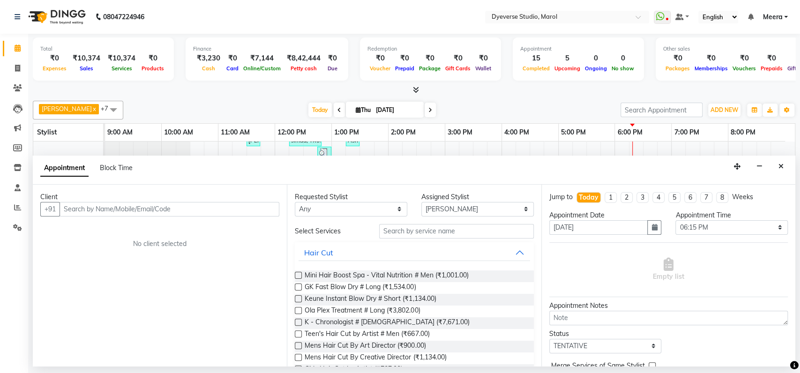
click at [147, 202] on input "text" at bounding box center [170, 209] width 220 height 15
click at [82, 208] on input "7993361616" at bounding box center [150, 209] width 181 height 15
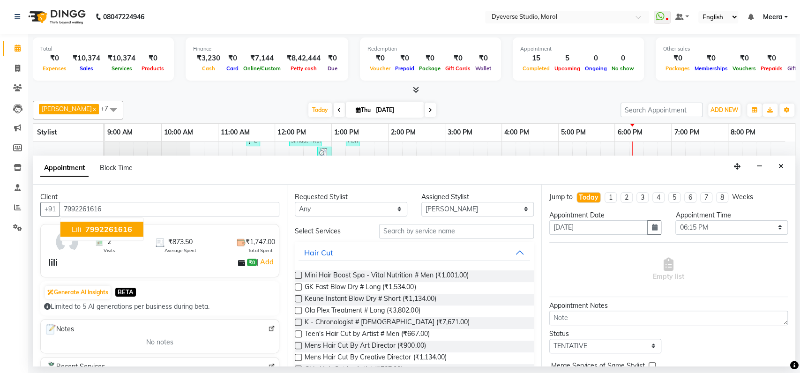
click at [108, 233] on span "7992261616" at bounding box center [108, 228] width 47 height 9
type input "7992261616"
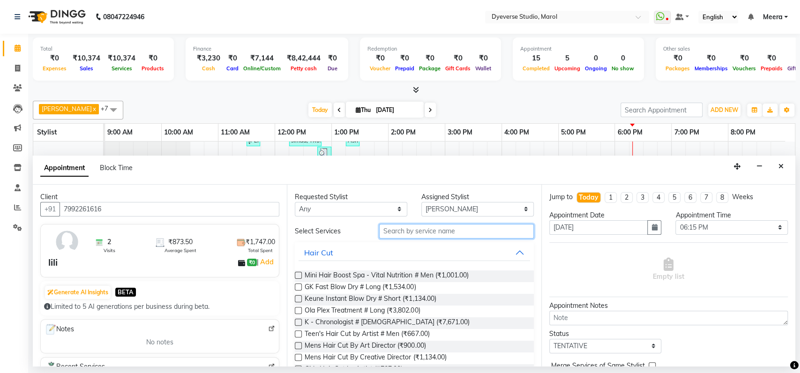
click at [454, 228] on input "text" at bounding box center [456, 231] width 155 height 15
type input "hair cut"
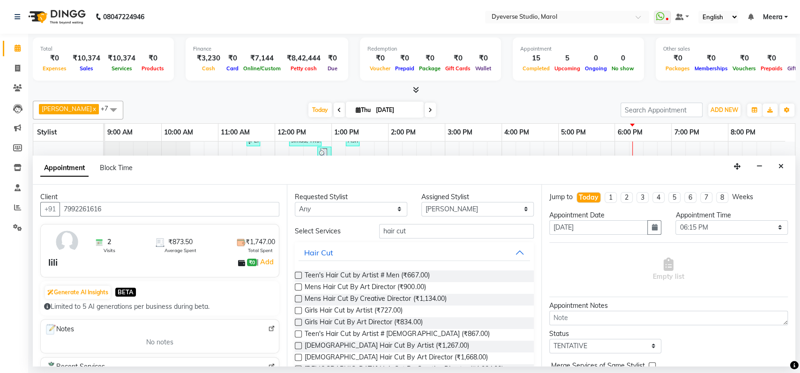
click at [298, 344] on label at bounding box center [298, 345] width 7 height 7
click at [298, 344] on input "checkbox" at bounding box center [298, 346] width 6 height 6
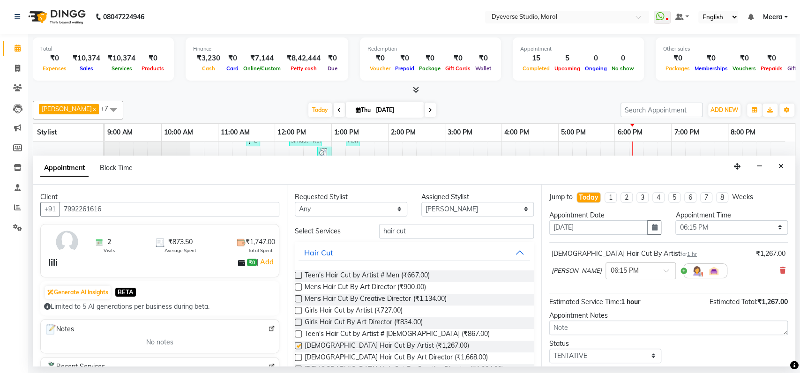
checkbox input "false"
click at [425, 227] on input "hair cut" at bounding box center [456, 231] width 155 height 15
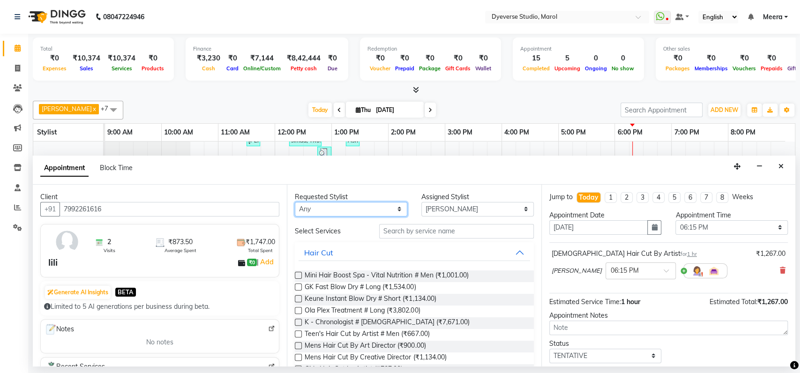
click at [390, 202] on select "Any [PERSON_NAME] [PERSON_NAME] Kunal [PERSON_NAME] [PERSON_NAME] [PERSON_NAME]…" at bounding box center [351, 209] width 112 height 15
click at [454, 202] on select "Select [PERSON_NAME] [PERSON_NAME] Kunal [PERSON_NAME] [PERSON_NAME] [PERSON_NA…" at bounding box center [477, 209] width 112 height 15
select select "48247"
click at [421, 202] on select "Select [PERSON_NAME] [PERSON_NAME] Kunal [PERSON_NAME] [PERSON_NAME] [PERSON_NA…" at bounding box center [477, 209] width 112 height 15
click at [402, 231] on input "text" at bounding box center [456, 231] width 155 height 15
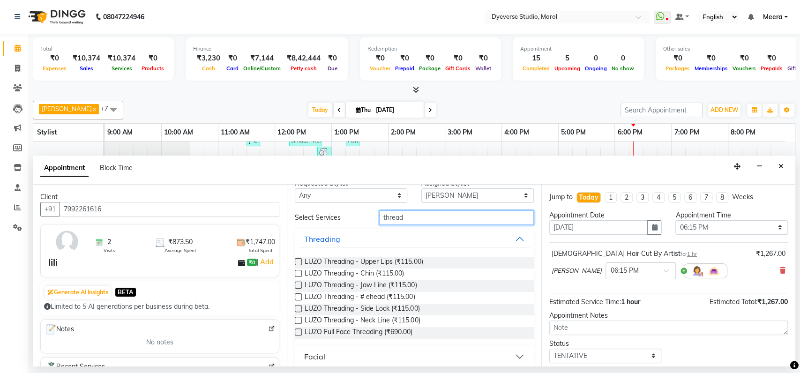
scroll to position [21, 0]
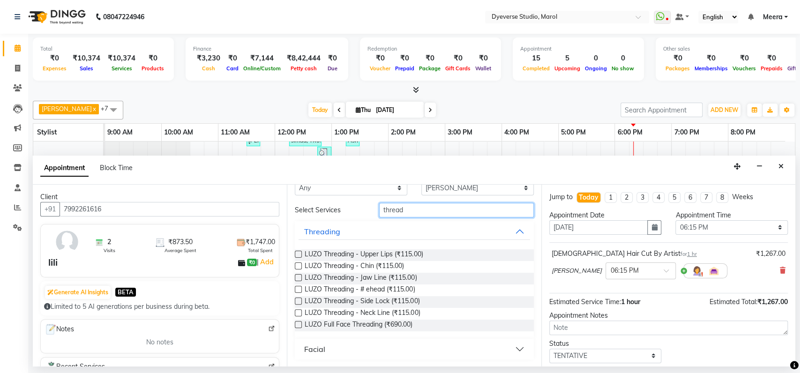
type input "thread"
click at [510, 348] on button "Facial" at bounding box center [413, 349] width 231 height 17
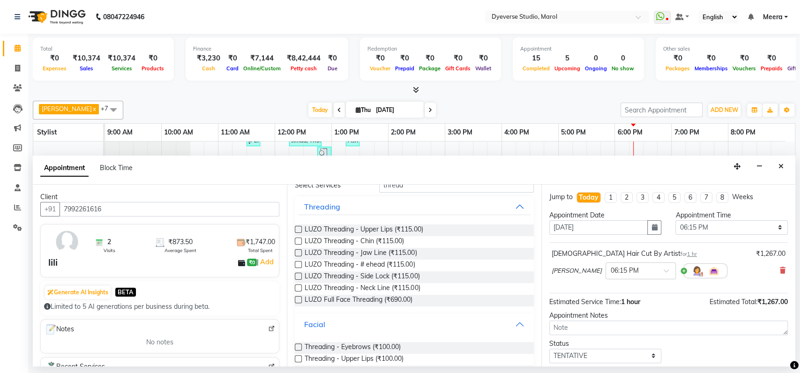
scroll to position [71, 0]
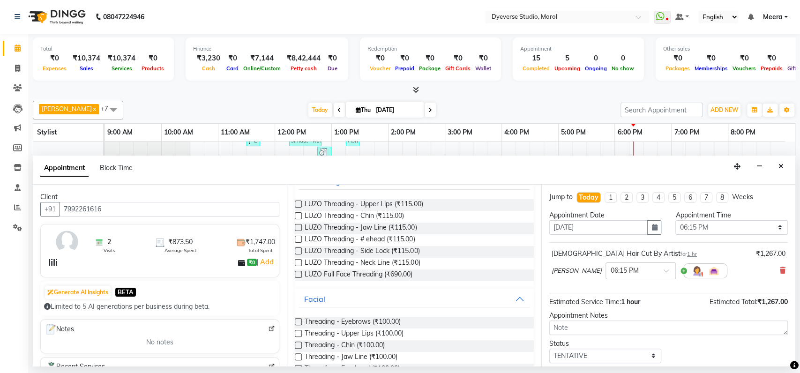
click at [297, 319] on label at bounding box center [298, 321] width 7 height 7
click at [297, 320] on input "checkbox" at bounding box center [298, 323] width 6 height 6
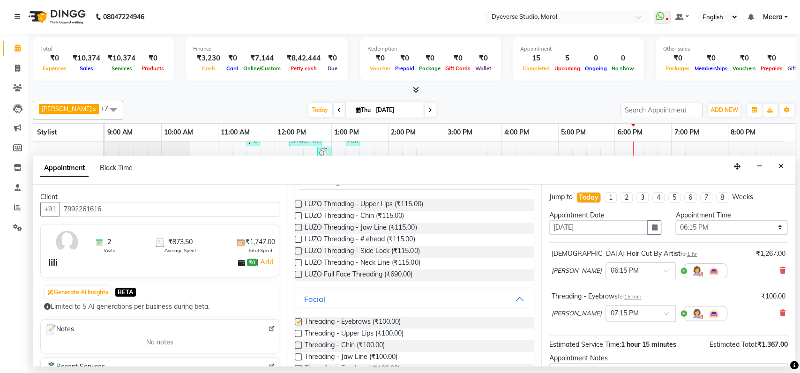
checkbox input "false"
click at [297, 332] on label at bounding box center [298, 333] width 7 height 7
click at [297, 332] on input "checkbox" at bounding box center [298, 334] width 6 height 6
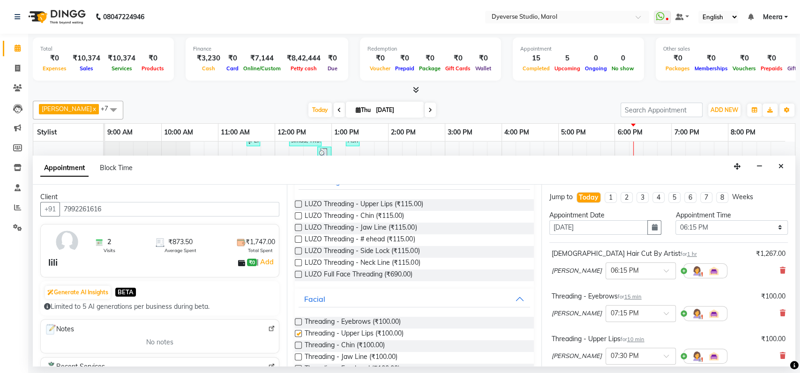
checkbox input "false"
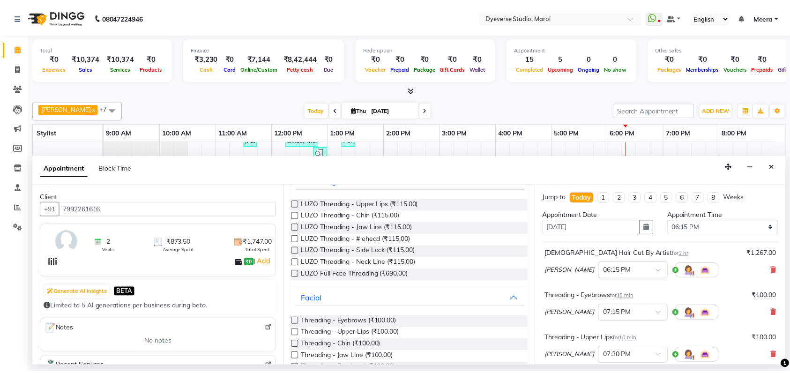
scroll to position [141, 0]
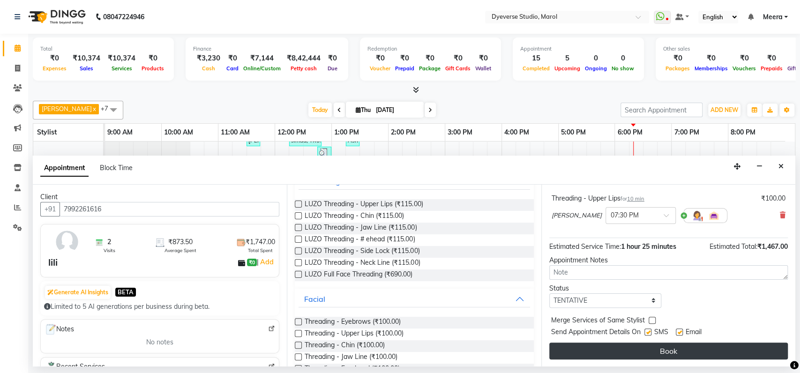
click at [767, 348] on button "Book" at bounding box center [668, 350] width 238 height 17
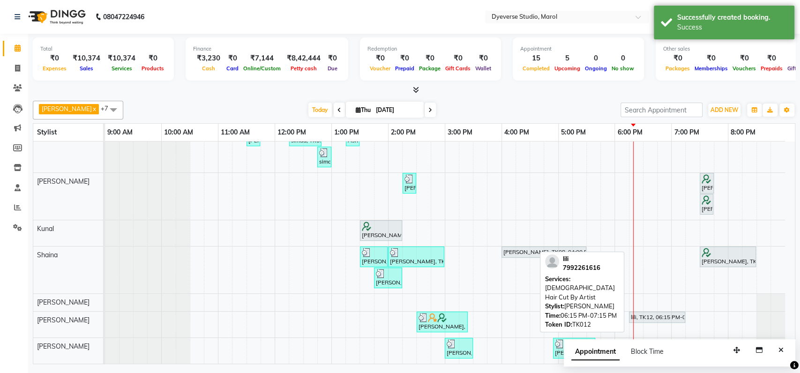
click at [664, 313] on div "lili, TK12, 06:15 PM-07:15 PM, [DEMOGRAPHIC_DATA] Hair Cut By Artist" at bounding box center [657, 317] width 54 height 8
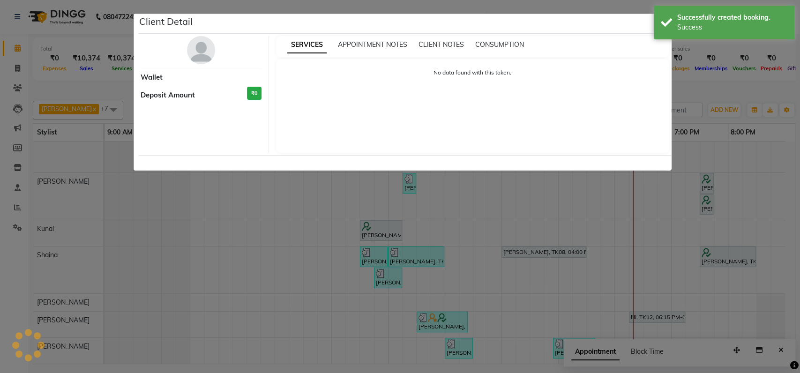
select select "7"
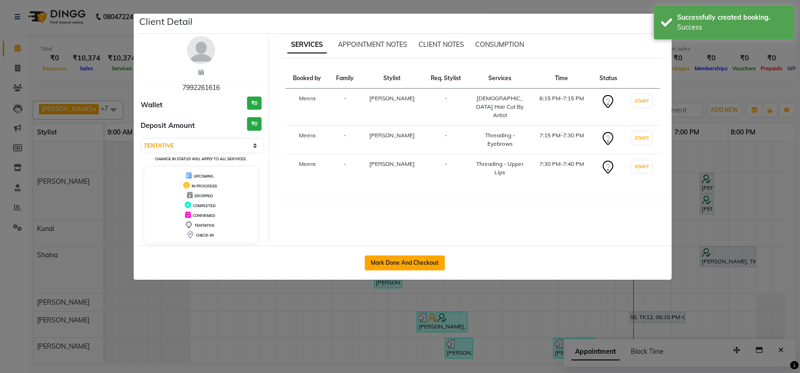
click at [431, 262] on button "Mark Done And Checkout" at bounding box center [405, 262] width 80 height 15
select select "service"
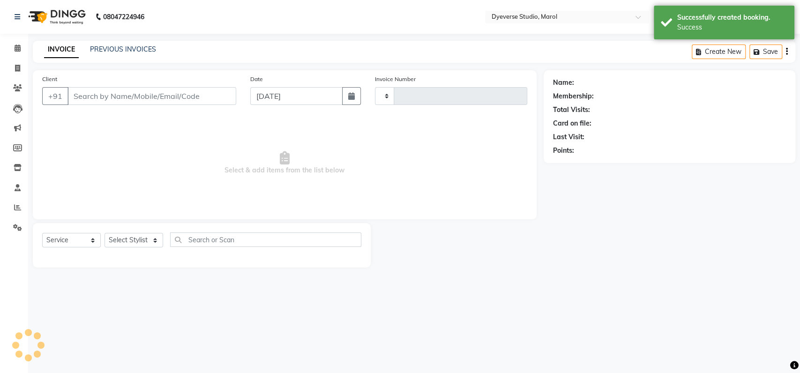
type input "2133"
select select "6368"
type input "7992261616"
select select "68355"
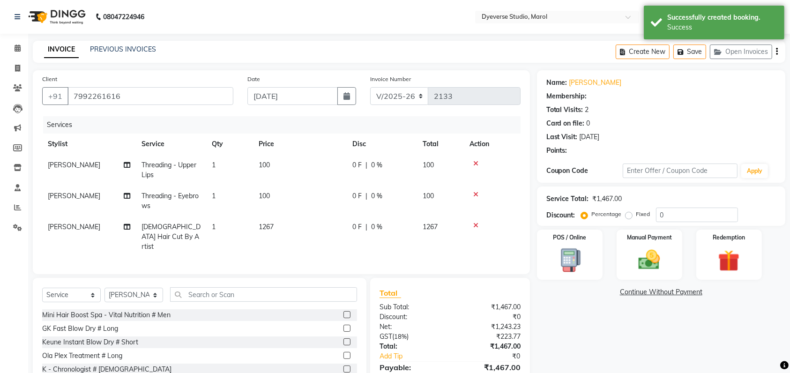
select select "1: Object"
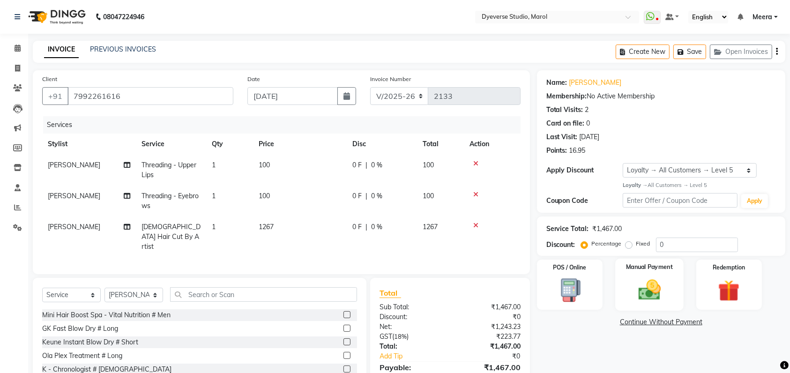
click at [677, 281] on div "Manual Payment" at bounding box center [649, 285] width 68 height 52
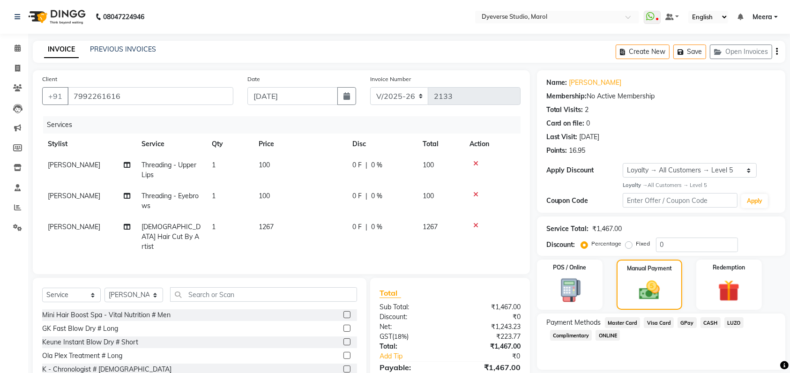
click at [689, 322] on span "GPay" at bounding box center [686, 322] width 19 height 11
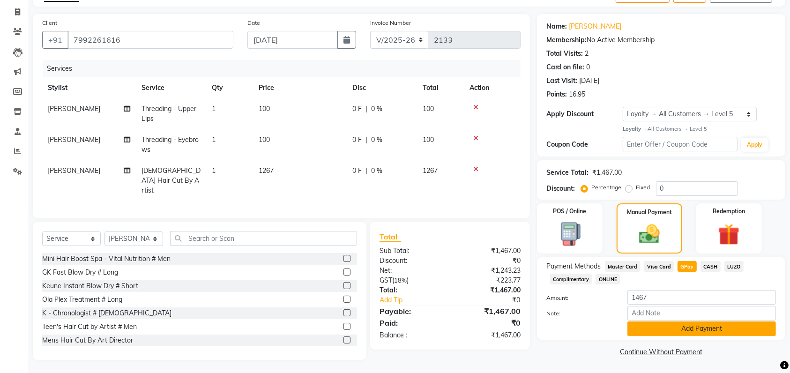
click at [723, 333] on button "Add Payment" at bounding box center [701, 328] width 149 height 15
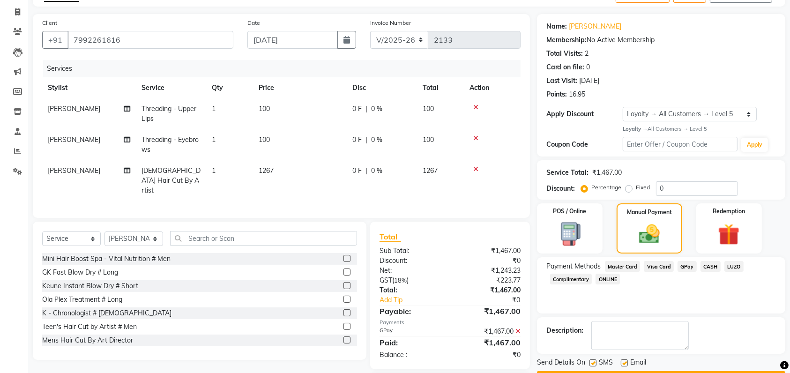
scroll to position [112, 0]
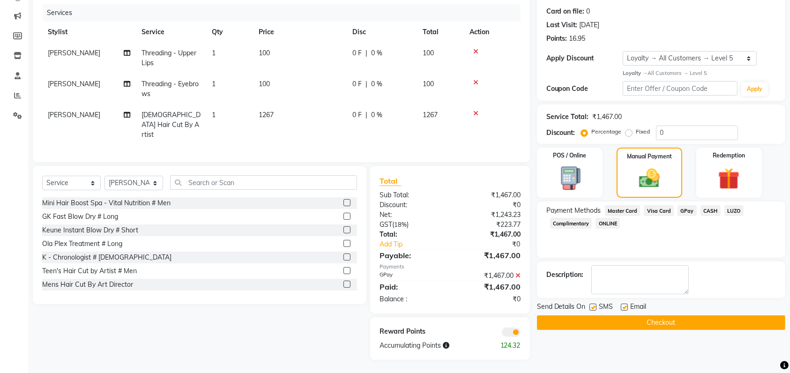
click at [750, 326] on button "Checkout" at bounding box center [661, 322] width 248 height 15
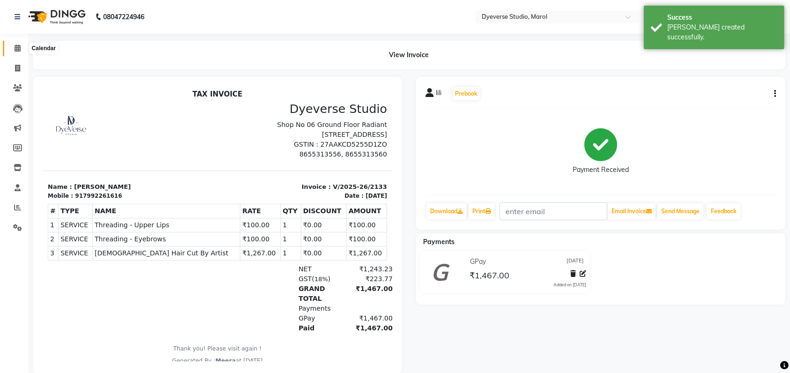
click at [16, 48] on icon at bounding box center [18, 48] width 6 height 7
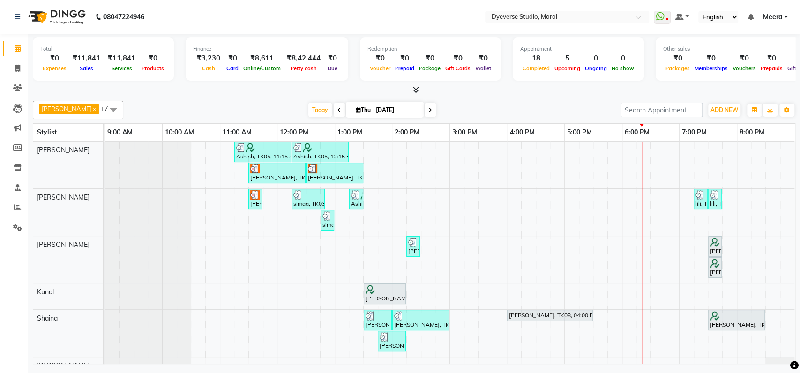
click at [356, 110] on icon at bounding box center [358, 110] width 5 height 6
select select "9"
select select "2025"
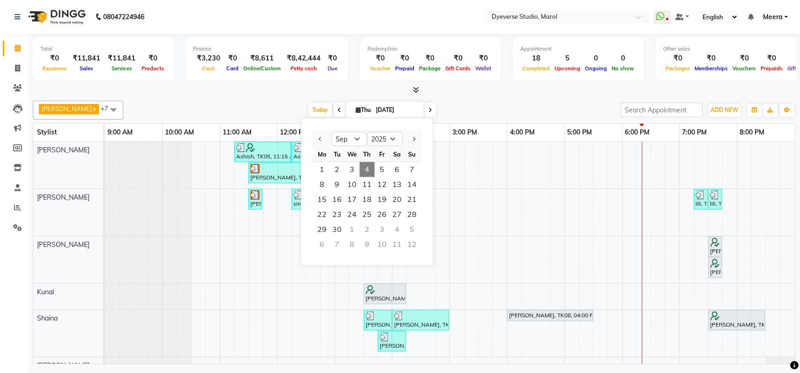
click at [371, 170] on span "4" at bounding box center [366, 169] width 15 height 15
